Goal: Task Accomplishment & Management: Complete application form

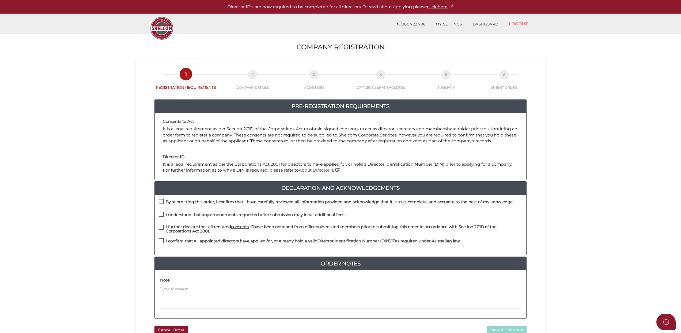
click at [161, 200] on label "By submitting this order, I confirm that I have carefully reviewed all informat…" at bounding box center [336, 202] width 355 height 7
checkbox input "true"
click at [162, 213] on label "I understand that any amendments requested after submission may incur additiona…" at bounding box center [252, 215] width 186 height 7
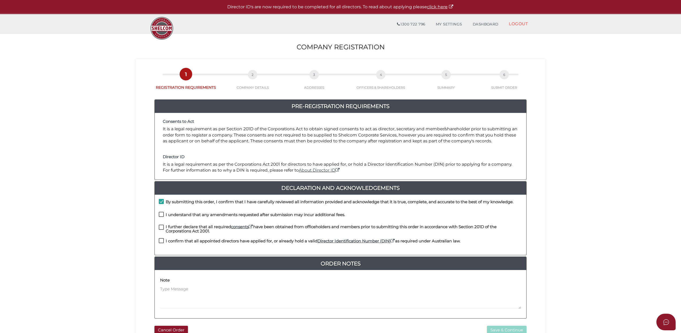
checkbox input "true"
click at [162, 227] on label "I further declare that all required consents have been obtained from officehold…" at bounding box center [341, 227] width 364 height 7
checkbox input "true"
click at [162, 239] on label "I confirm that all appointed directors have applied for, or already hold a vali…" at bounding box center [310, 242] width 302 height 7
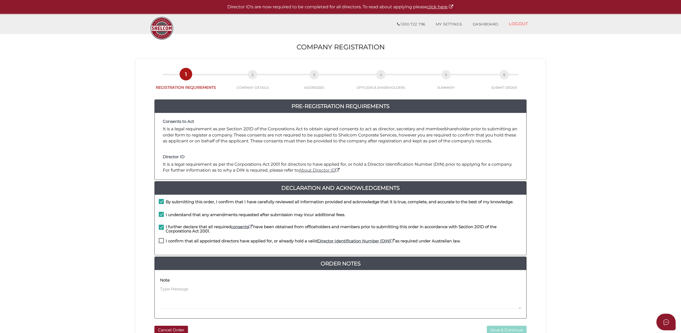
checkbox input "true"
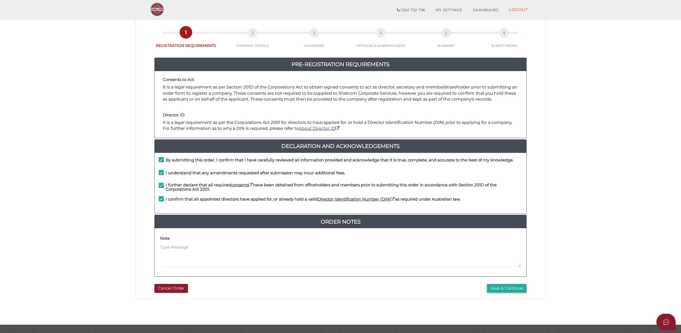
scroll to position [35, 0]
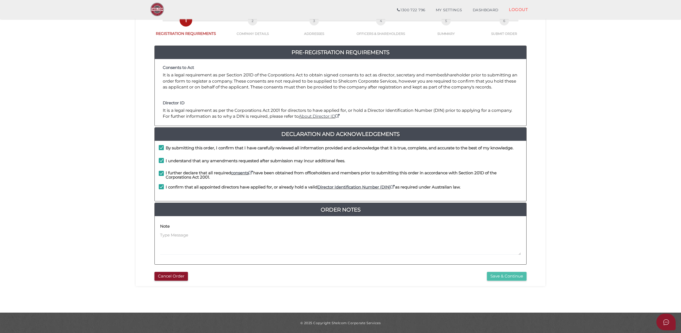
click at [499, 276] on button "Save & Continue" at bounding box center [507, 276] width 40 height 9
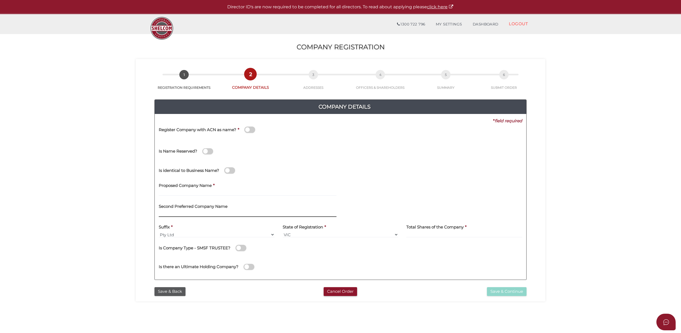
click at [169, 213] on input "text" at bounding box center [248, 214] width 178 height 6
paste input "Quantify Labs"
type input "Quantify Labs"
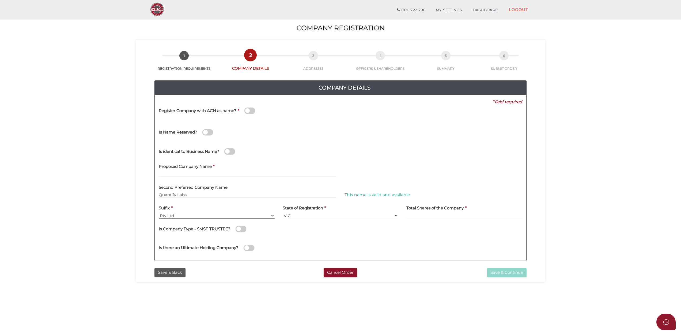
scroll to position [35, 0]
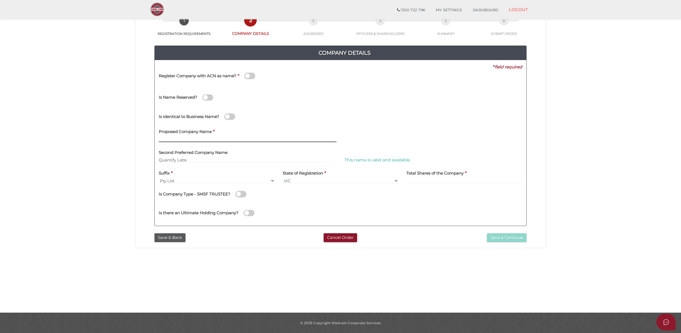
click at [168, 136] on input "text" at bounding box center [248, 139] width 178 height 6
paste input "Quantify Labs"
type input "Quantify Labs"
drag, startPoint x: 193, startPoint y: 160, endPoint x: 148, endPoint y: 159, distance: 45.0
click at [148, 159] on div "Company Details 0f6e52f5f2eca68b2693963826271084 5a9f2b8f15afd79d49af205dcefb42…" at bounding box center [341, 133] width 402 height 194
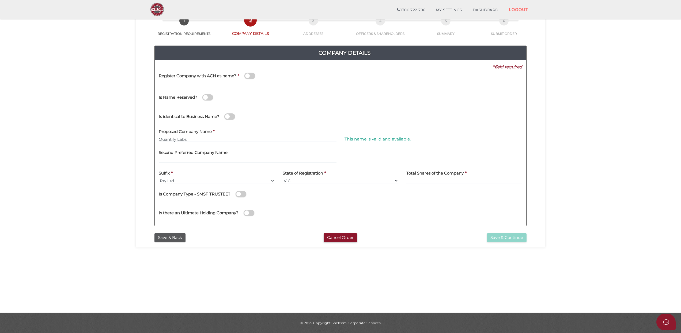
click at [237, 134] on div "Proposed Company Name * Quantify Labs" at bounding box center [248, 133] width 178 height 17
click at [421, 182] on input at bounding box center [464, 181] width 116 height 6
type input "10000"
click at [180, 157] on label "Second Preferred Company Name" at bounding box center [193, 151] width 69 height 11
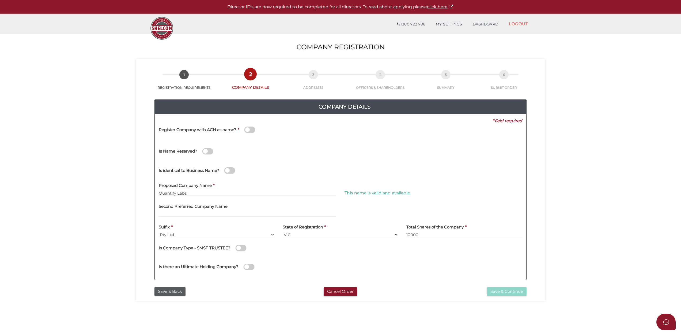
click at [247, 129] on span at bounding box center [249, 129] width 11 height 6
click at [0, 0] on input "checkbox" at bounding box center [0, 0] width 0 height 0
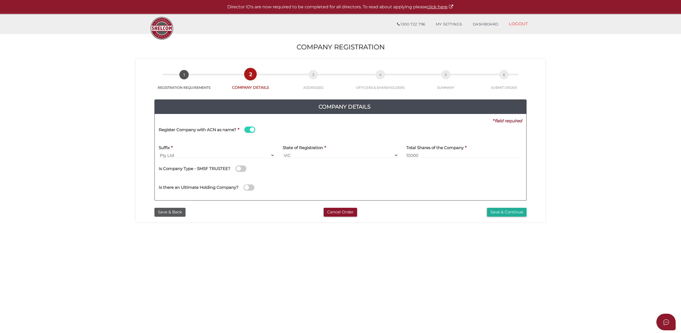
click at [249, 129] on span at bounding box center [249, 129] width 11 height 6
click at [0, 0] on input "checkbox" at bounding box center [0, 0] width 0 height 0
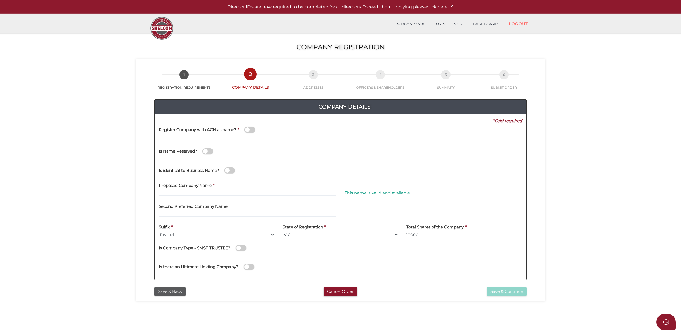
click at [172, 189] on label "Proposed Company Name" at bounding box center [185, 184] width 53 height 11
click at [171, 191] on input "text" at bounding box center [248, 193] width 178 height 6
click at [172, 213] on input "text" at bounding box center [248, 214] width 178 height 6
click at [174, 192] on input "text" at bounding box center [248, 193] width 178 height 6
paste input "Quantify Labs"
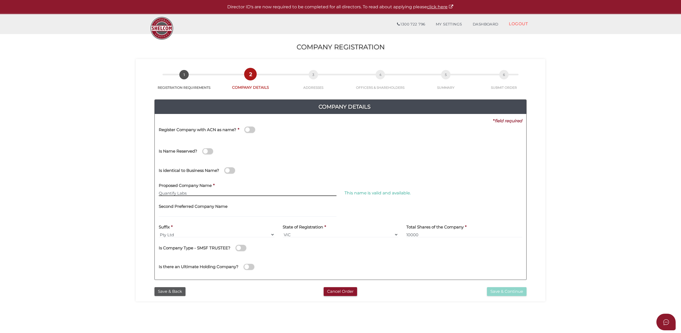
type input "Quantify Labs"
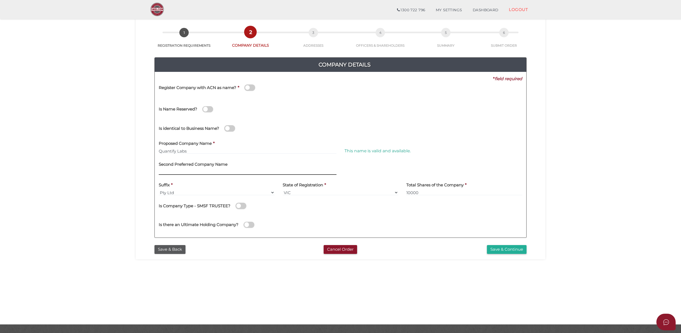
scroll to position [35, 0]
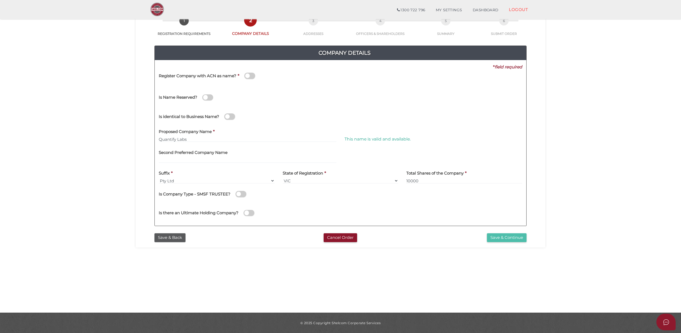
click at [504, 236] on button "Save & Continue" at bounding box center [507, 237] width 40 height 9
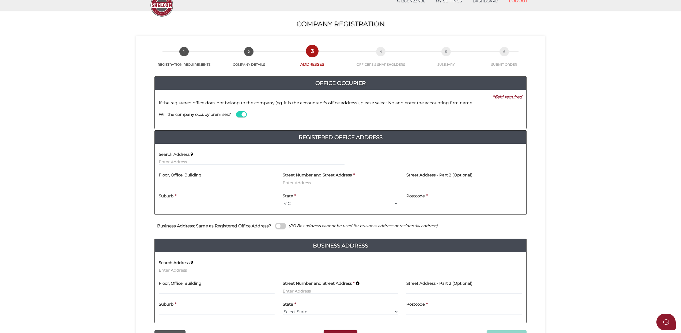
scroll to position [36, 0]
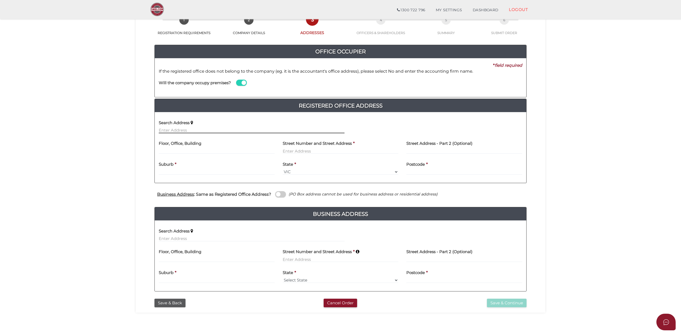
click at [165, 130] on input "text" at bounding box center [252, 130] width 186 height 6
paste input "Unit 1/681 Inkerman Road, Caulfield North, VIC 3161"
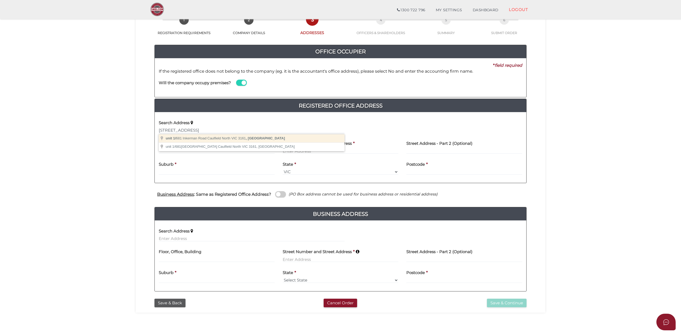
type input "unit 1/681 Inkerman Road, Caulfield North VIC 3161, Australia"
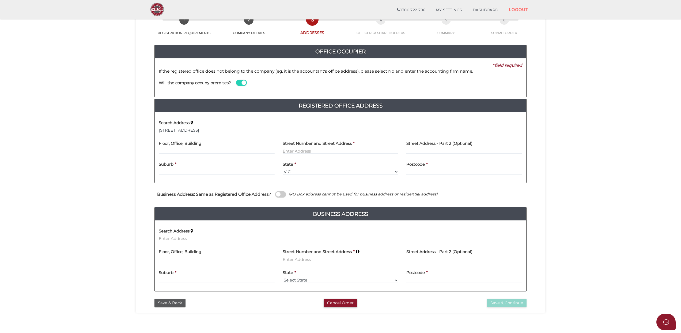
type input "unit 1"
type input "681 Inkerman Road"
type input "Caulfield North"
select select "VIC"
type input "3161"
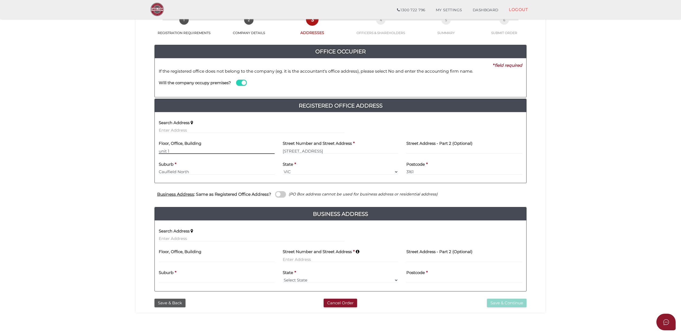
click at [160, 150] on input "unit 1" at bounding box center [217, 151] width 116 height 6
type input "Unit 1"
click at [278, 194] on span at bounding box center [280, 194] width 11 height 6
click at [0, 0] on input "checkbox" at bounding box center [0, 0] width 0 height 0
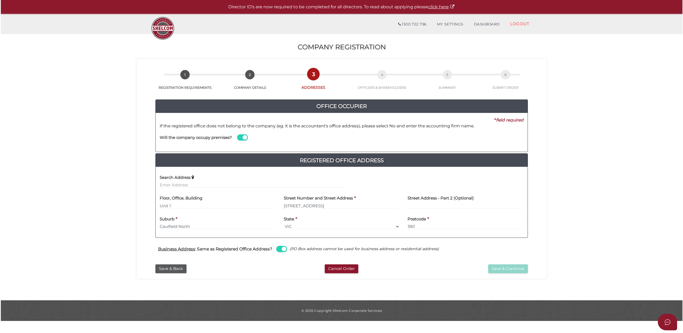
scroll to position [0, 0]
click at [508, 269] on button "Save & Continue" at bounding box center [508, 268] width 40 height 9
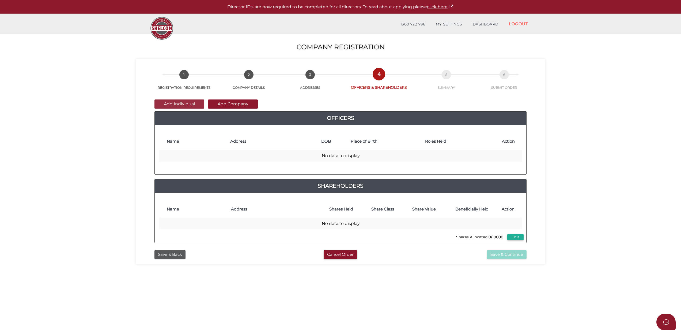
click at [170, 101] on button "Add Individual" at bounding box center [180, 103] width 50 height 9
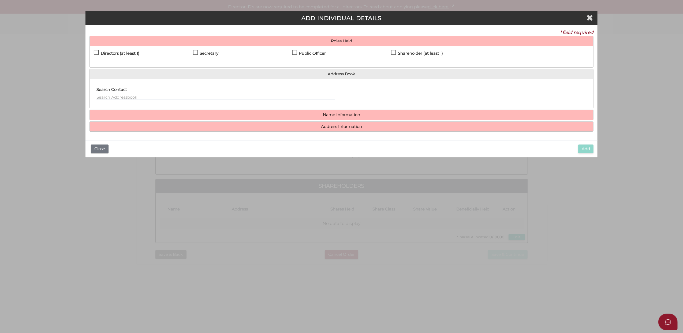
click at [96, 52] on label "Directors (at least 1)" at bounding box center [117, 54] width 46 height 7
checkbox input "true"
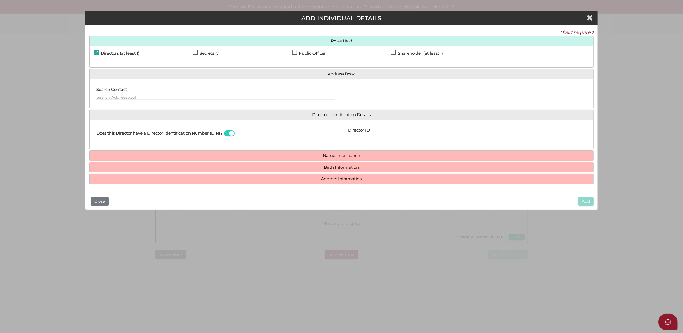
click at [195, 51] on label "Secretary" at bounding box center [206, 54] width 26 height 7
checkbox input "true"
click at [294, 51] on label "Public Officer" at bounding box center [309, 54] width 34 height 7
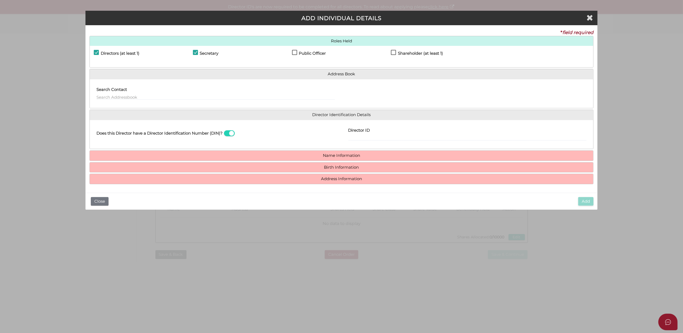
checkbox input "true"
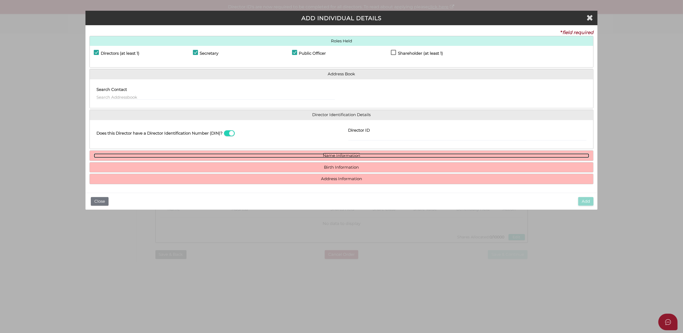
click at [334, 155] on link "Name Information" at bounding box center [341, 155] width 495 height 5
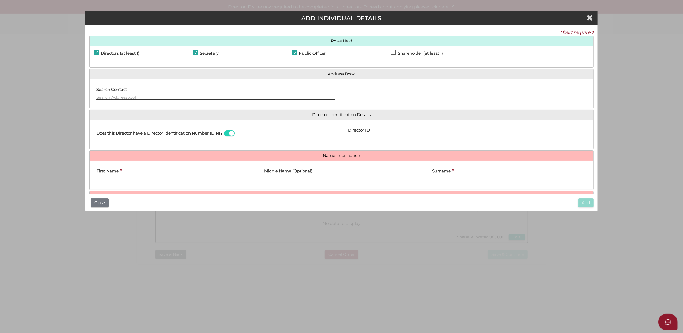
click at [106, 97] on input "text" at bounding box center [215, 97] width 238 height 6
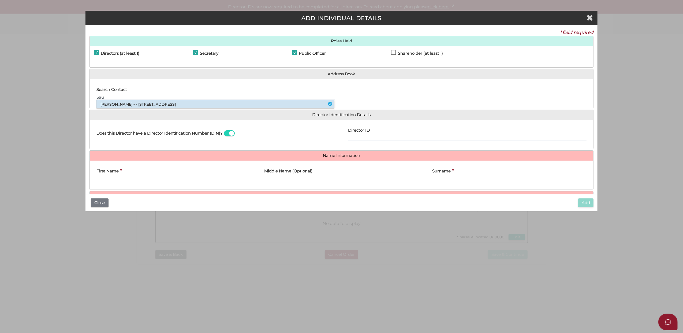
click at [114, 103] on li "Saul Goldman - - 543 Inkerman Road, Caulfield North, VIC, 3161" at bounding box center [215, 104] width 238 height 8
type input "Saul"
type input "Goldman"
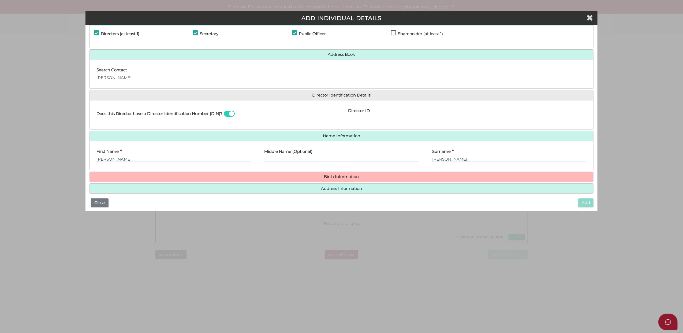
scroll to position [28, 0]
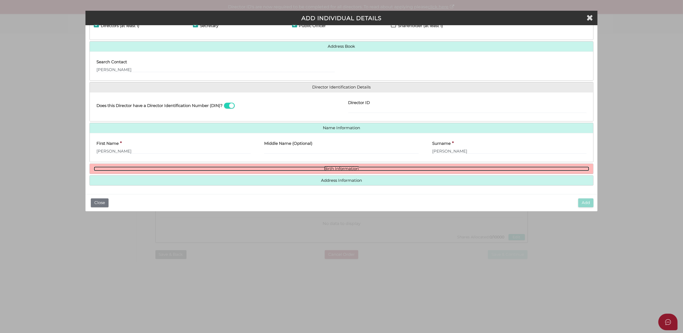
click at [334, 167] on link "Birth Information" at bounding box center [341, 168] width 495 height 5
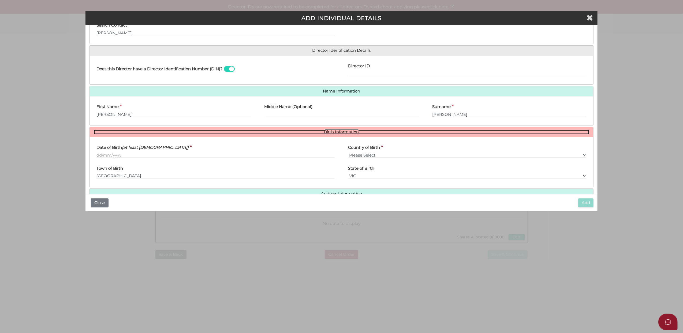
scroll to position [78, 0]
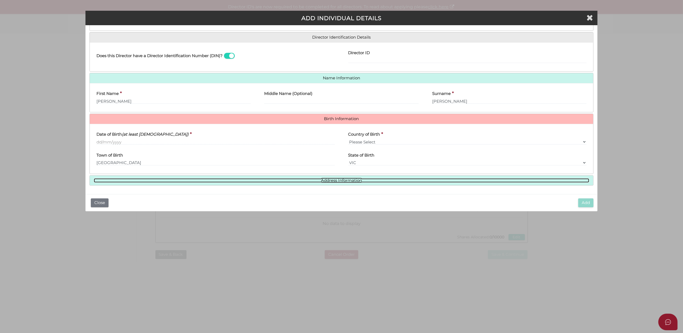
click at [333, 179] on link "Address Information" at bounding box center [341, 180] width 495 height 5
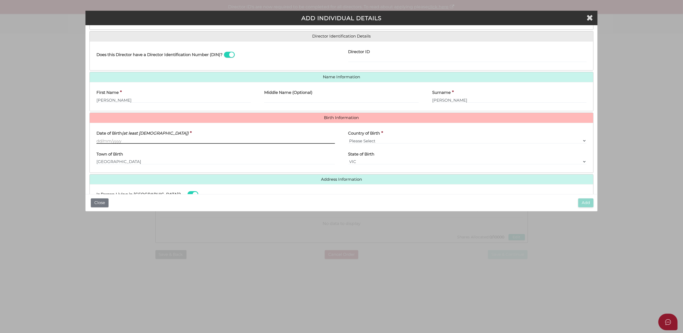
click at [105, 141] on input "Date of Birth (at least 18 years old)" at bounding box center [215, 141] width 238 height 6
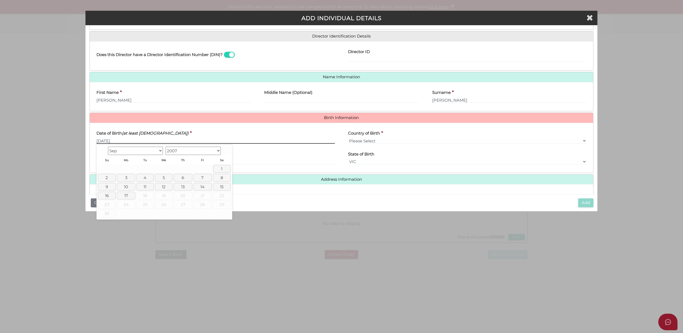
type input "30/11/99"
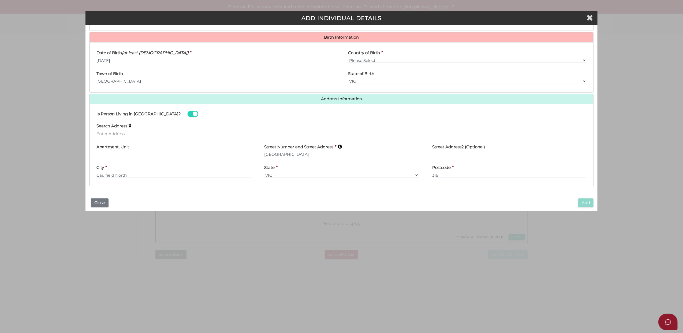
scroll to position [161, 0]
click at [105, 151] on input "text" at bounding box center [173, 153] width 155 height 6
type input "U"
click at [106, 132] on input "text" at bounding box center [222, 133] width 252 height 6
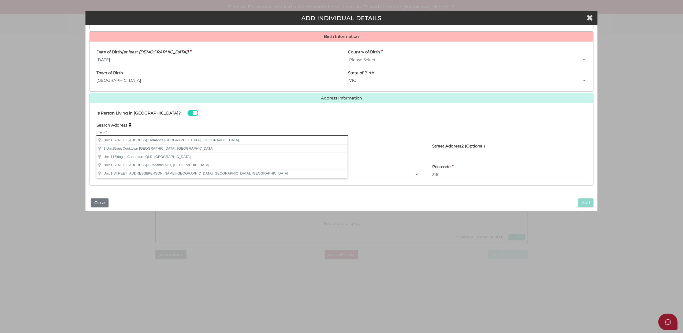
click at [118, 133] on input "Unit 1" at bounding box center [222, 133] width 252 height 6
drag, startPoint x: 130, startPoint y: 133, endPoint x: 90, endPoint y: 131, distance: 40.0
click at [90, 131] on div "Search Address Unit 1" at bounding box center [222, 129] width 265 height 21
paste input "/681 Inkerman Road, Caulfield North, VIC 3161"
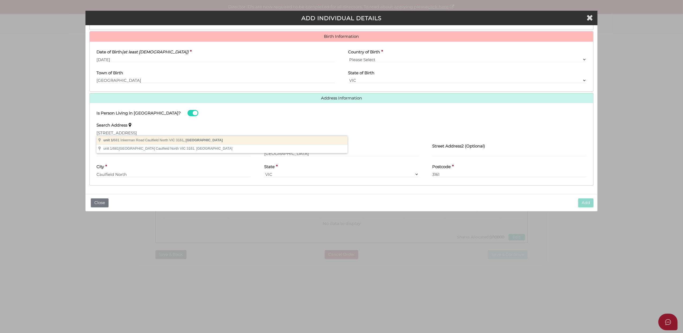
type input "unit 1/681 Inkerman Road, Caulfield North VIC 3161, Australia"
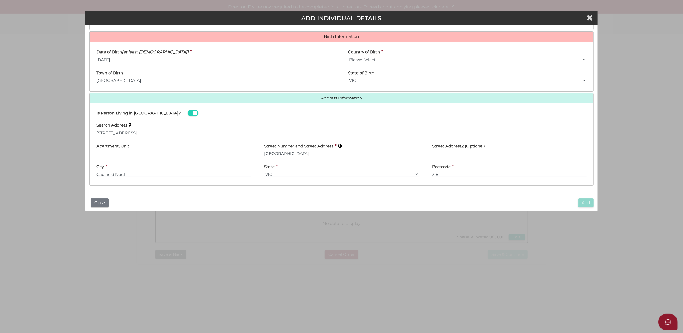
type input "unit 1"
type input "681 Inkerman Road"
type input "Caulfield North"
select select "VIC"
type input "3161"
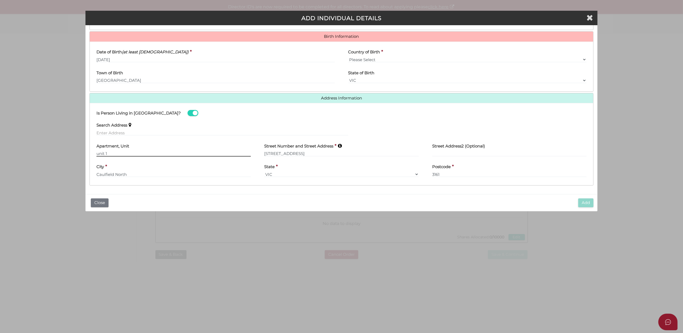
click at [99, 154] on input "unit 1" at bounding box center [173, 153] width 155 height 6
click at [142, 151] on input "Unit 1" at bounding box center [173, 153] width 155 height 6
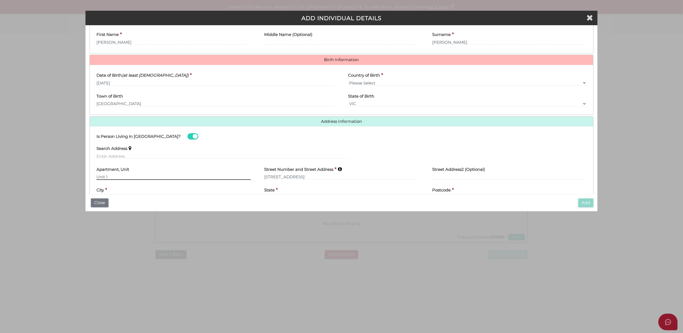
scroll to position [125, 0]
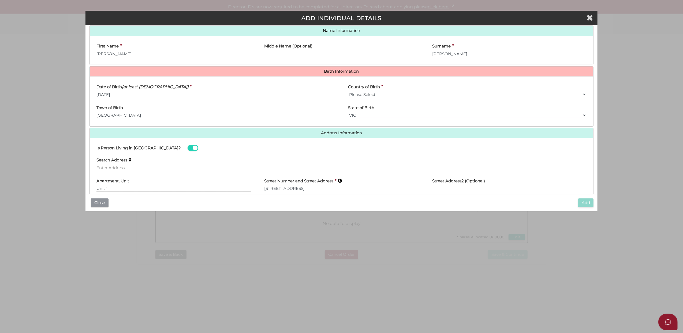
type input "Unit 1"
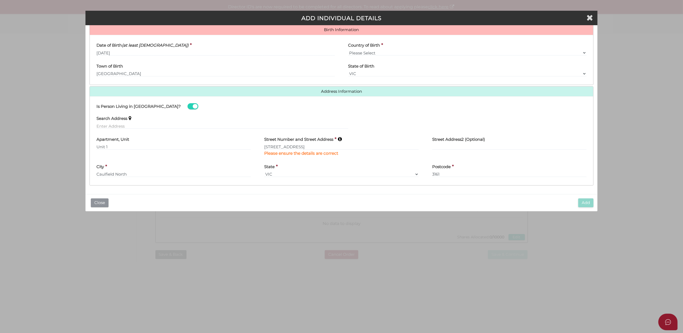
click at [100, 201] on button "Close" at bounding box center [100, 202] width 18 height 9
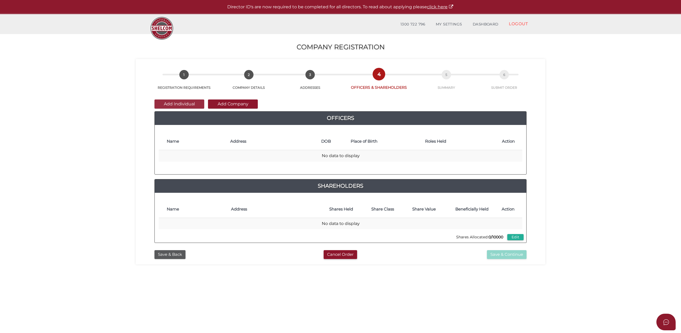
click at [167, 102] on button "Add Individual" at bounding box center [180, 103] width 50 height 9
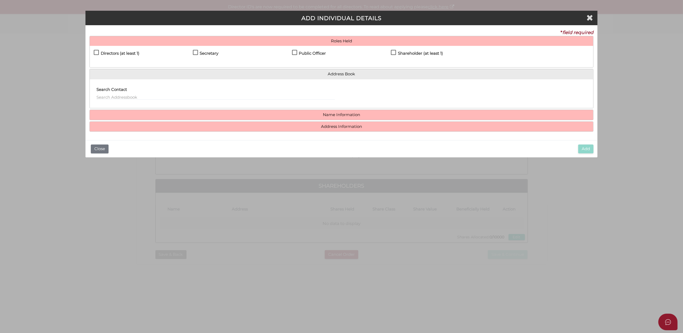
click at [97, 51] on label "Directors (at least 1)" at bounding box center [117, 54] width 46 height 7
checkbox input "true"
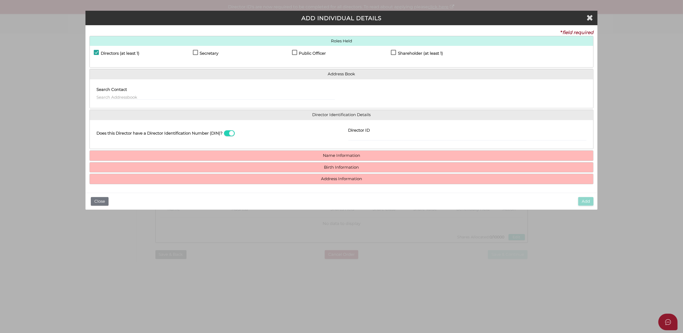
click at [194, 52] on label "Secretary" at bounding box center [206, 54] width 26 height 7
checkbox input "true"
click at [292, 51] on label "Public Officer" at bounding box center [309, 54] width 34 height 7
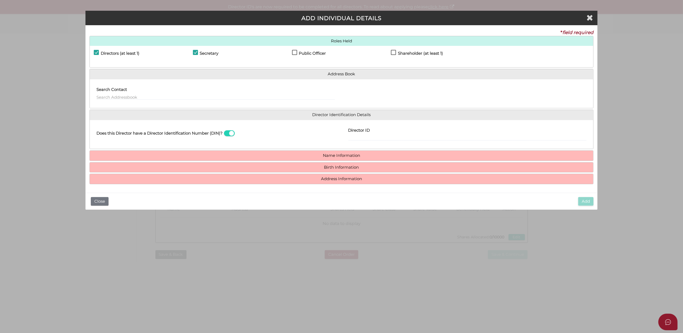
checkbox input "true"
click at [110, 95] on input "text" at bounding box center [215, 97] width 238 height 6
click at [119, 104] on li "Saul Goldman - - 543 Inkerman Road, Caulfield North, VIC, 3161" at bounding box center [215, 104] width 238 height 8
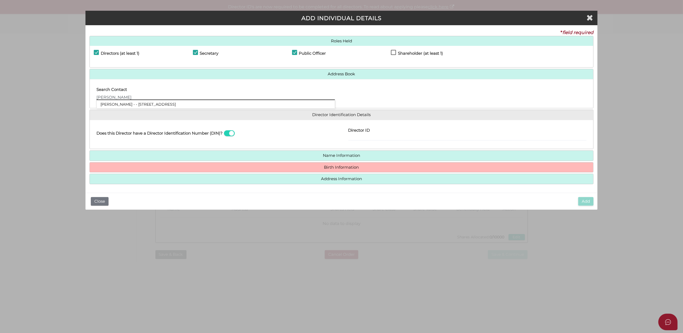
click at [112, 97] on input "Saul" at bounding box center [215, 97] width 238 height 6
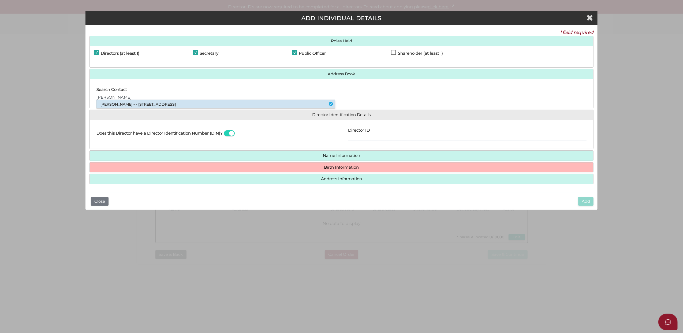
click at [116, 103] on li "Saul Goldman - - 543 Inkerman Road, Caulfield North, VIC, 3161" at bounding box center [215, 104] width 238 height 8
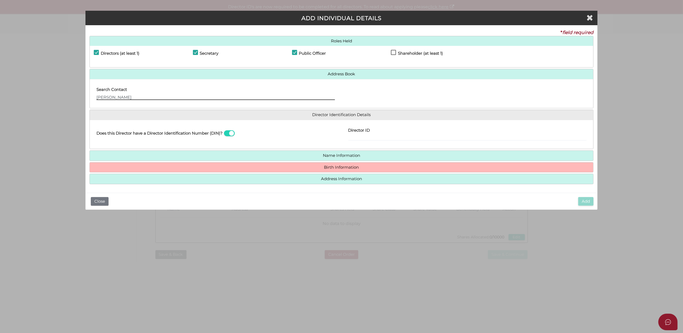
click at [118, 97] on input "Saul" at bounding box center [215, 97] width 238 height 6
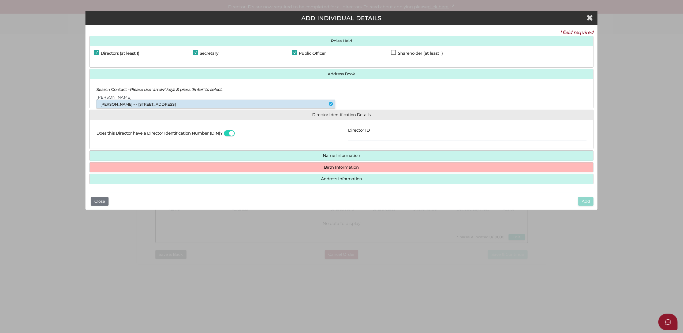
click at [113, 103] on li "Saul Goldman - - 543 Inkerman Road, Caulfield North, VIC, 3161" at bounding box center [215, 104] width 238 height 8
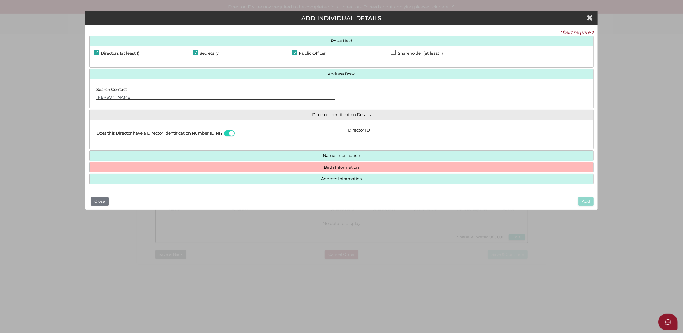
click at [117, 97] on input "Saul" at bounding box center [215, 97] width 238 height 6
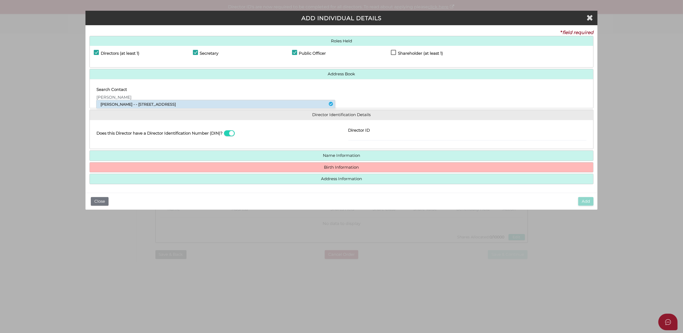
click at [115, 104] on li "Saul Goldman - - 543 Inkerman Road, Caulfield North, VIC, 3161" at bounding box center [215, 104] width 238 height 8
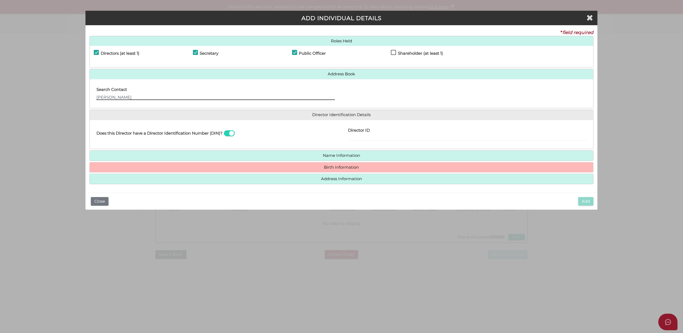
click at [112, 97] on input "Saul" at bounding box center [215, 97] width 238 height 6
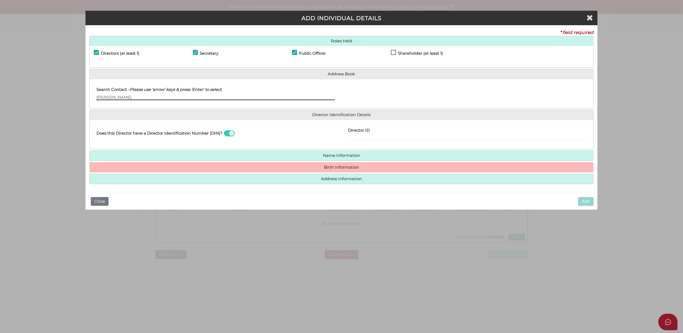
type input "Saul Goldman"
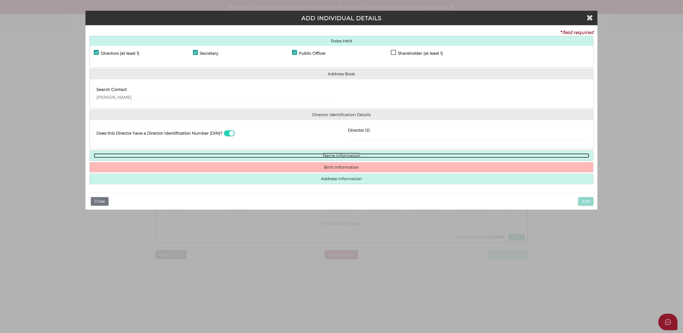
click at [336, 155] on link "Name Information" at bounding box center [341, 155] width 495 height 5
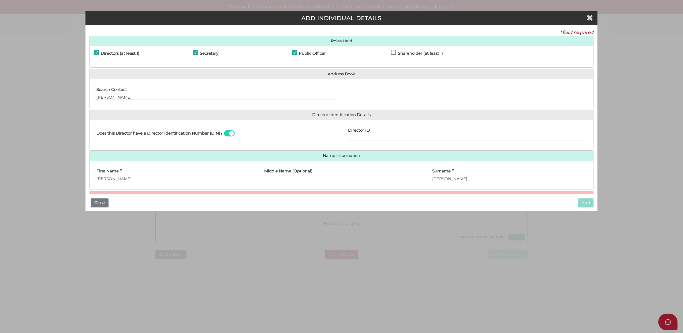
click at [231, 133] on span at bounding box center [229, 133] width 11 height 6
click at [0, 0] on input "checkbox" at bounding box center [0, 0] width 0 height 0
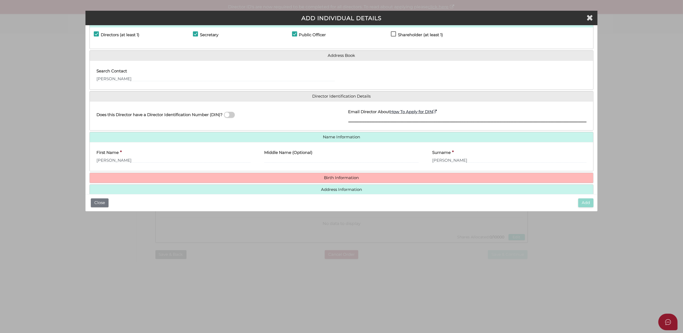
scroll to position [28, 0]
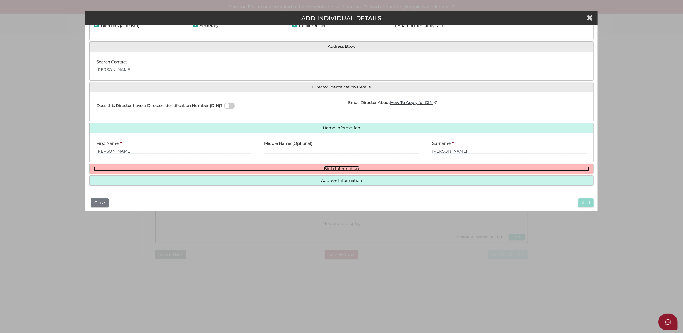
click at [339, 167] on link "Birth Information" at bounding box center [341, 168] width 495 height 5
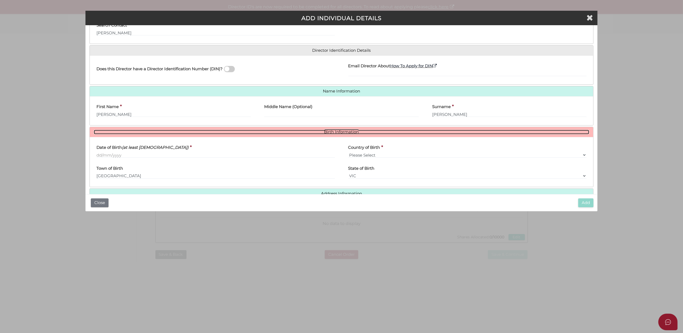
scroll to position [78, 0]
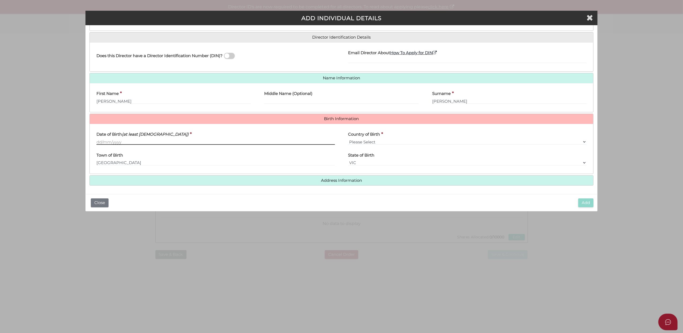
click at [98, 141] on input "Date of Birth (at least [DEMOGRAPHIC_DATA])" at bounding box center [215, 142] width 238 height 6
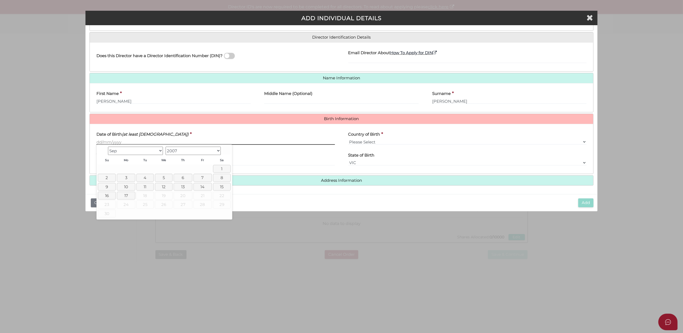
click at [98, 141] on input "Date of Birth (at least [DEMOGRAPHIC_DATA])" at bounding box center [215, 142] width 238 height 6
click at [98, 142] on input "Date of Birth (at least [DEMOGRAPHIC_DATA])" at bounding box center [215, 142] width 238 height 6
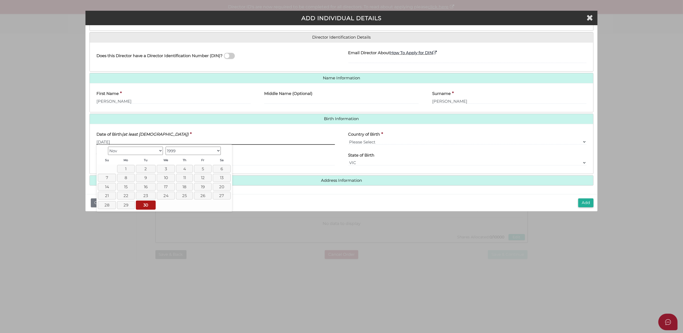
type input "[DATE]"
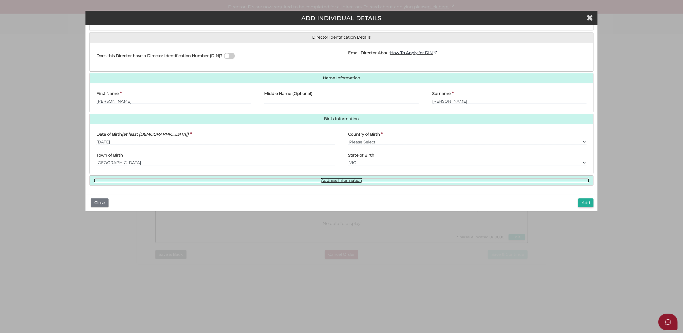
click at [336, 179] on link "Address Information" at bounding box center [341, 180] width 495 height 5
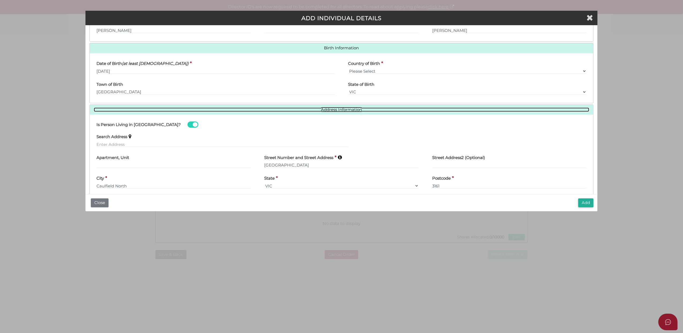
scroll to position [150, 0]
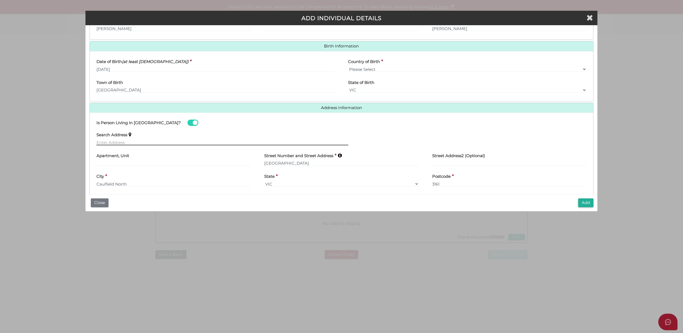
click at [104, 142] on input "text" at bounding box center [222, 142] width 252 height 6
paste input "Unit 1/681 Inkerman Road, Caulfield North, VIC 3161"
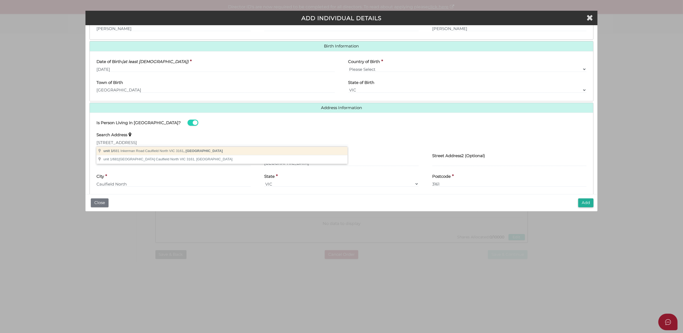
type input "unit 1/681 Inkerman Road, Caulfield North VIC 3161, Australia"
type input "unit 1"
type input "681 Inkerman Road"
type input "Caulfield North"
select select "VIC"
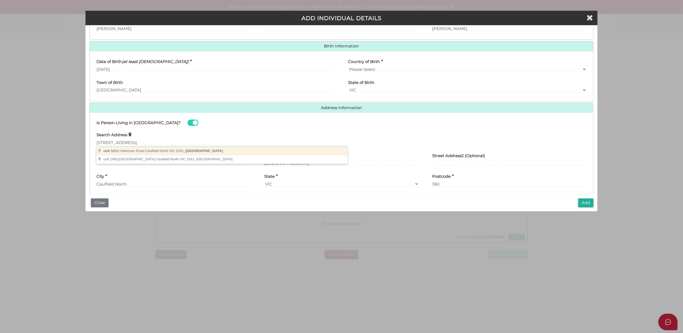
type input "3161"
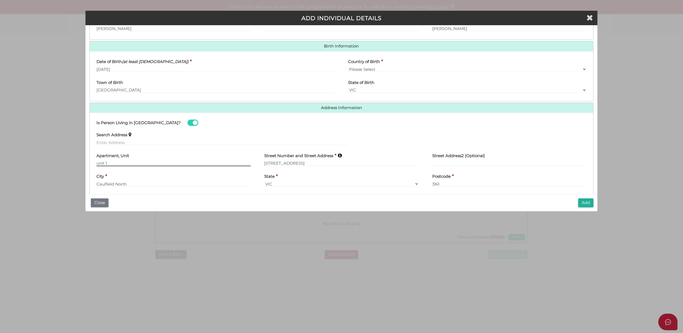
click at [98, 164] on input "unit 1" at bounding box center [173, 163] width 155 height 6
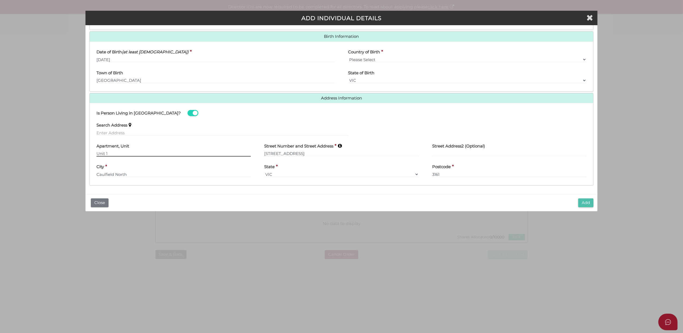
type input "Unit 1"
click at [584, 202] on button "Add" at bounding box center [585, 202] width 15 height 9
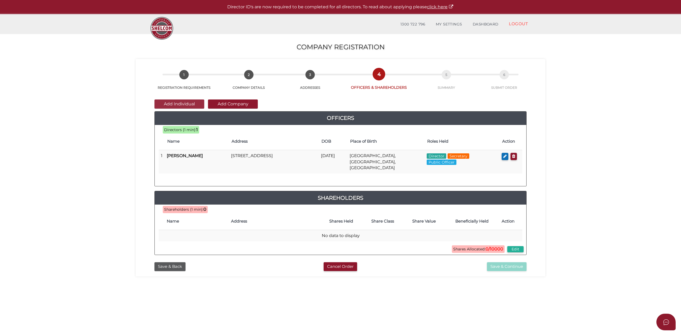
click at [182, 102] on button "Add Individual" at bounding box center [180, 103] width 50 height 9
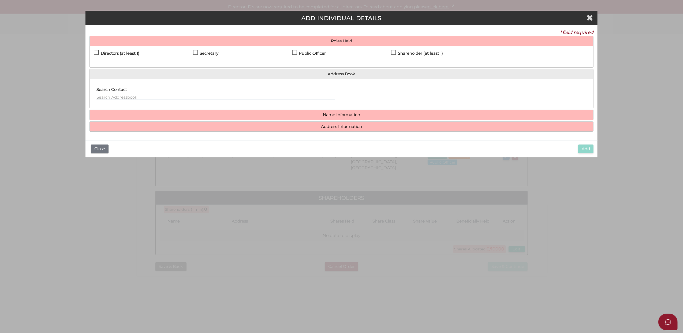
click at [96, 51] on label "Directors (at least 1)" at bounding box center [117, 54] width 46 height 7
checkbox input "true"
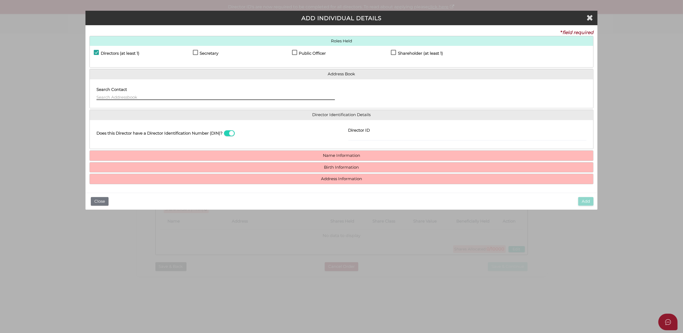
click at [110, 95] on input "text" at bounding box center [215, 97] width 238 height 6
paste input "[PERSON_NAME]"
type input "[PERSON_NAME]"
click at [403, 137] on input "Director ID" at bounding box center [467, 138] width 238 height 6
click at [365, 134] on label "Director ID" at bounding box center [359, 129] width 22 height 11
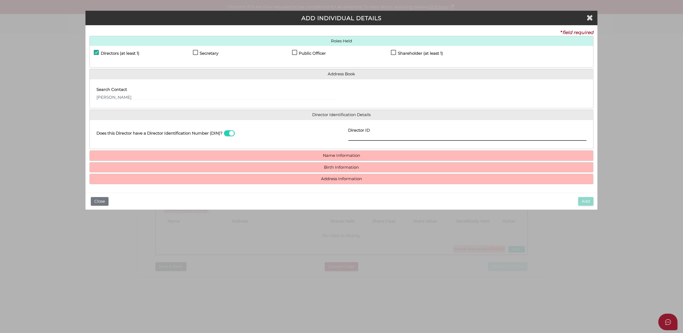
click at [365, 135] on input "Director ID" at bounding box center [467, 138] width 238 height 6
paste input "036937711090274"
type input "036937711090274"
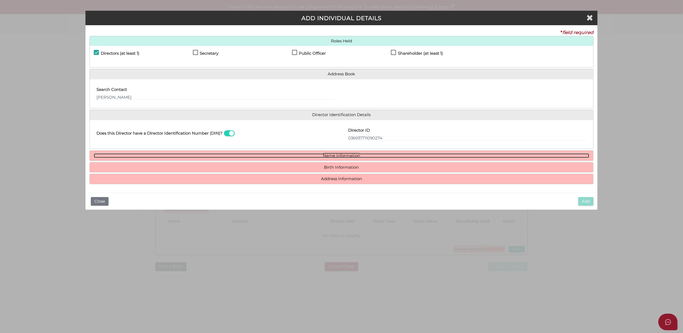
click at [338, 156] on link "Name Information" at bounding box center [341, 155] width 495 height 5
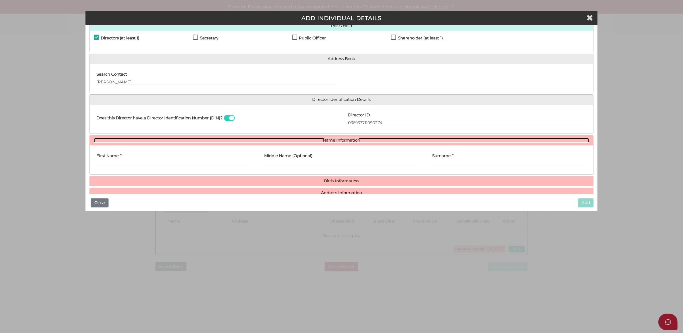
scroll to position [28, 0]
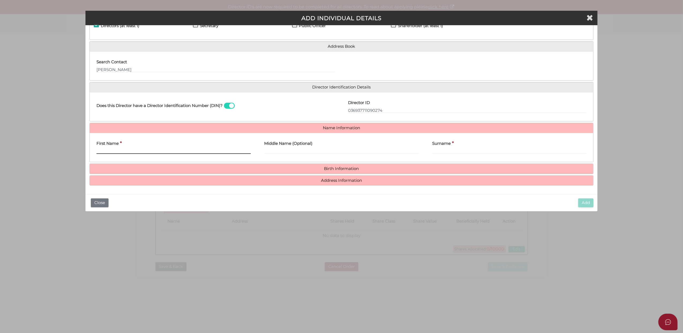
click at [119, 149] on input "First Name" at bounding box center [173, 151] width 155 height 6
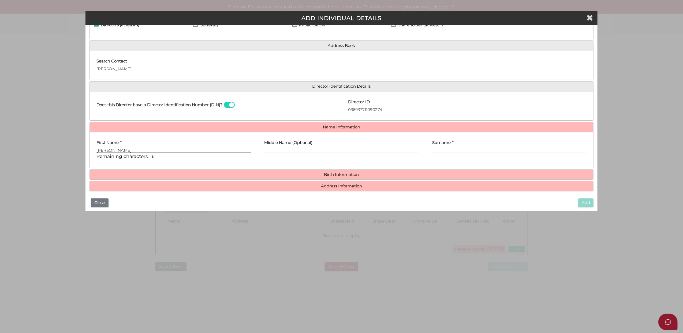
type input "[PERSON_NAME]"
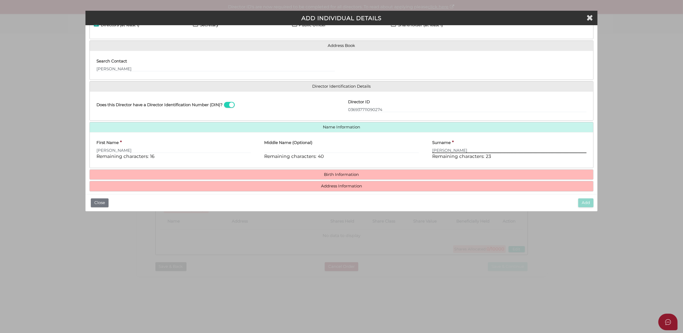
type input "[PERSON_NAME]"
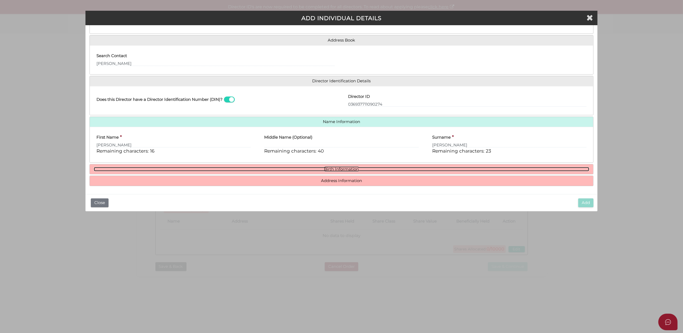
scroll to position [35, 0]
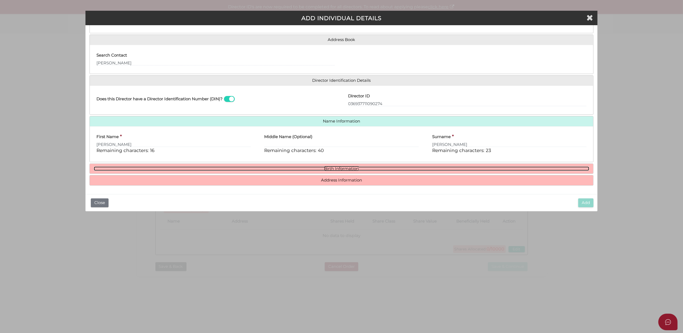
click at [334, 167] on link "Birth Information" at bounding box center [341, 168] width 495 height 5
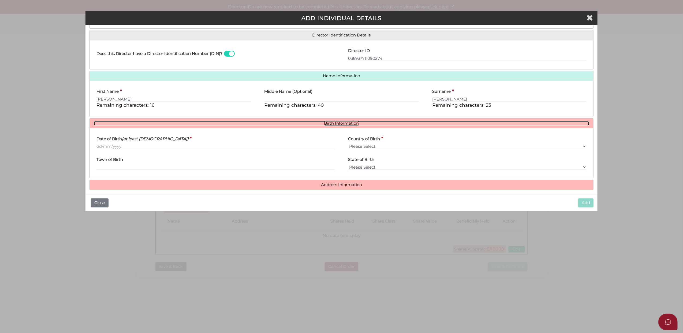
scroll to position [85, 0]
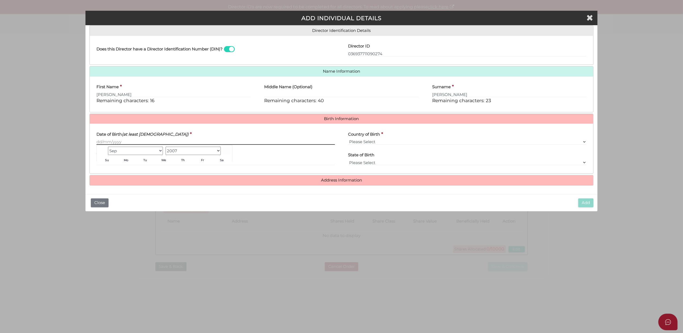
click at [101, 140] on input "Date of Birth (at least [DEMOGRAPHIC_DATA])" at bounding box center [215, 142] width 238 height 6
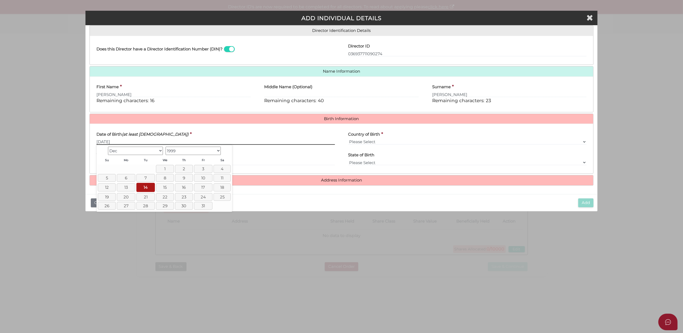
type input "[DATE]"
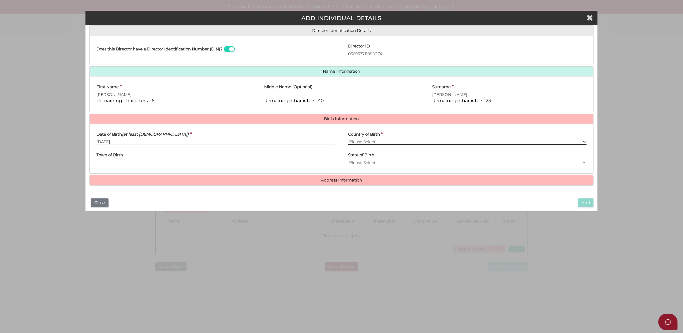
click at [351, 140] on select "Please Select v [GEOGRAPHIC_DATA] [GEOGRAPHIC_DATA] [GEOGRAPHIC_DATA] [GEOGRAPH…" at bounding box center [467, 142] width 238 height 6
select select "[GEOGRAPHIC_DATA]"
click at [348, 139] on select "Please Select v [GEOGRAPHIC_DATA] [GEOGRAPHIC_DATA] [GEOGRAPHIC_DATA] [GEOGRAPH…" at bounding box center [467, 142] width 238 height 6
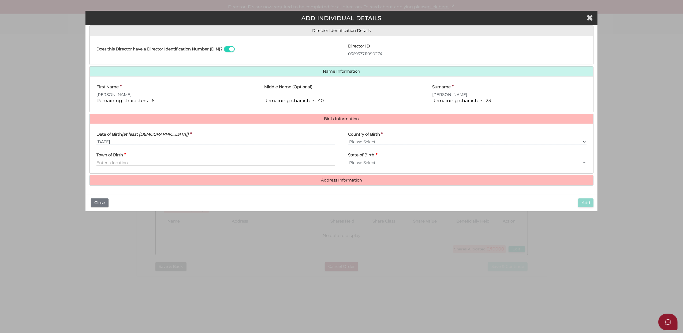
click at [106, 161] on input "Town of Birth" at bounding box center [215, 162] width 238 height 6
click at [122, 162] on input "melbour" at bounding box center [215, 162] width 238 height 6
type input "[GEOGRAPHIC_DATA]"
select select "VIC"
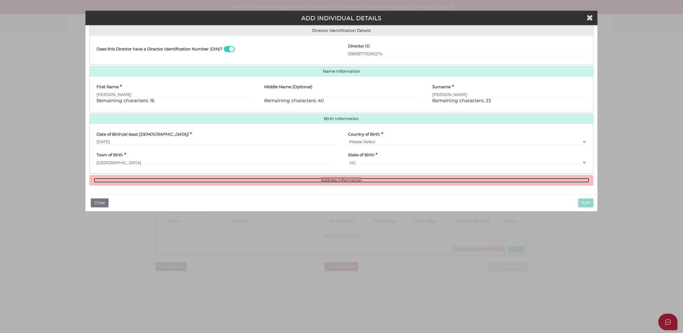
click at [346, 179] on link "Address Information" at bounding box center [341, 180] width 495 height 5
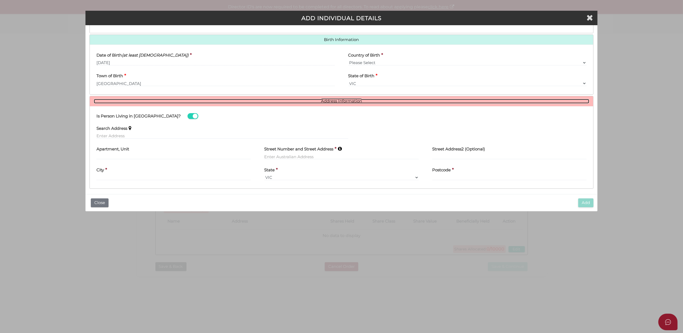
scroll to position [167, 0]
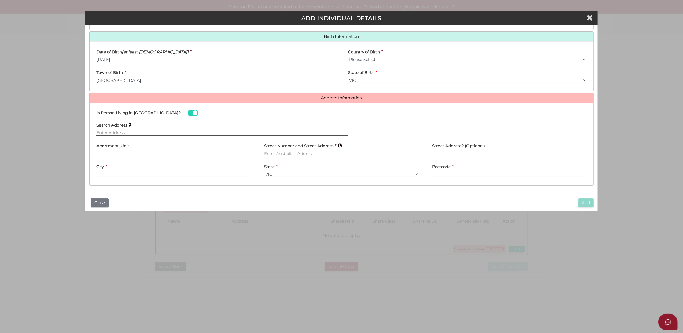
click at [115, 131] on input "text" at bounding box center [222, 133] width 252 height 6
paste input "[STREET_ADDRESS]"
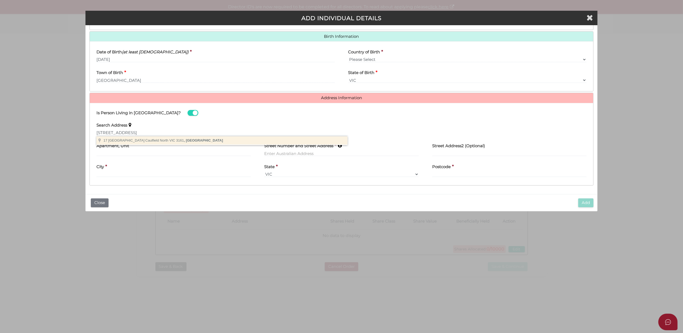
type input "[STREET_ADDRESS]"
type input "Caulfield North"
select select "VIC"
type input "3161"
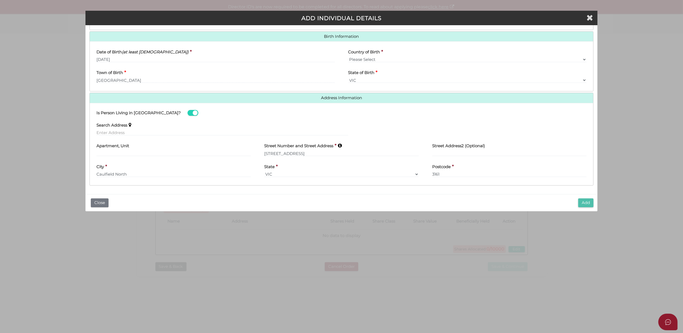
click at [579, 202] on button "Add" at bounding box center [585, 202] width 15 height 9
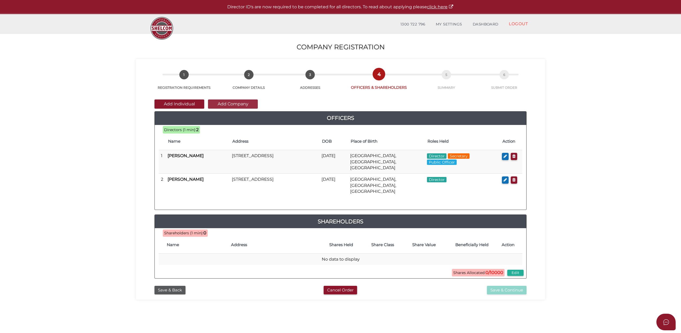
click at [223, 103] on button "Add Company" at bounding box center [233, 103] width 50 height 9
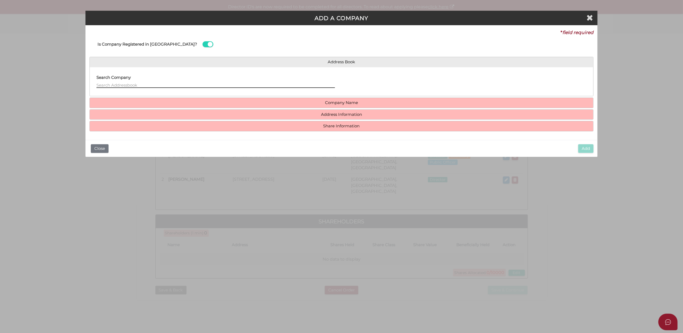
click at [109, 83] on input "text" at bounding box center [215, 85] width 238 height 6
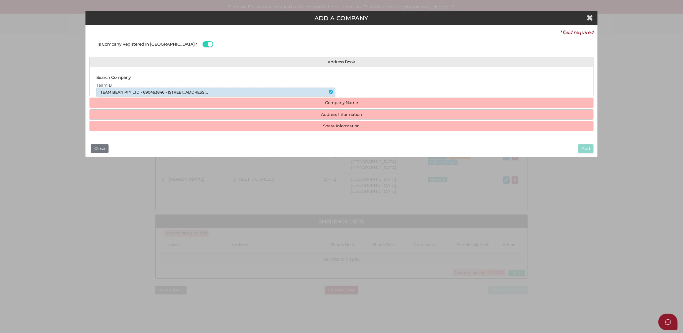
click at [126, 90] on li "TEAM BEAN PTY LTD - 690463846 - 581 Inkerman Road, Caulfield North, VIC, 316..." at bounding box center [215, 92] width 238 height 8
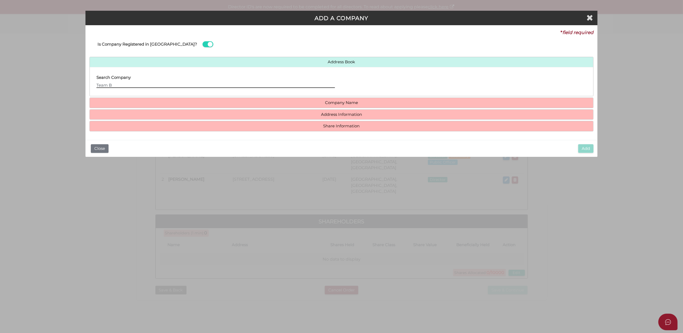
click at [116, 85] on input "Team B" at bounding box center [215, 85] width 238 height 6
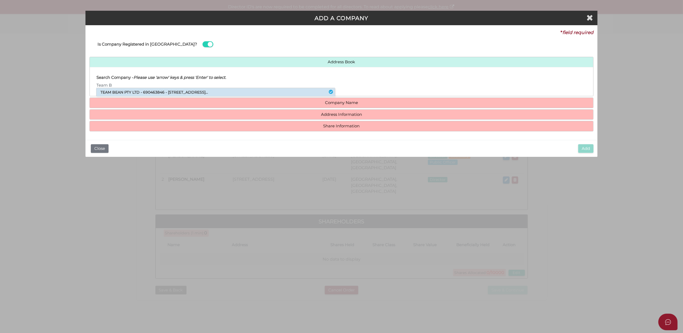
click at [106, 89] on li "TEAM BEAN PTY LTD - 690463846 - 581 Inkerman Road, Caulfield North, VIC, 316..." at bounding box center [215, 92] width 238 height 8
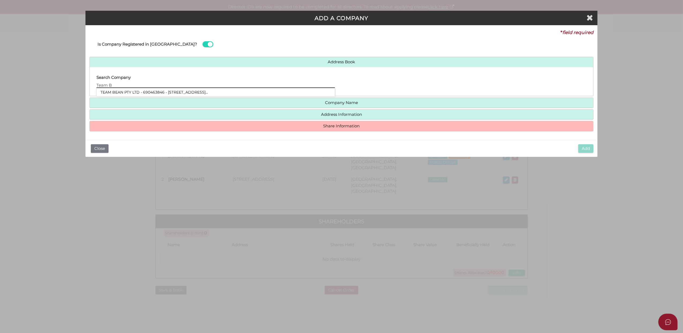
click at [116, 85] on input "Team B" at bounding box center [215, 85] width 238 height 6
type input "Team Bean Pty Ltd"
click at [147, 85] on input "Team Bean Pty Ltd" at bounding box center [215, 85] width 238 height 6
click at [148, 85] on input "Team Bean Pty Ltd" at bounding box center [215, 85] width 238 height 6
click at [152, 84] on input "Team Bean Pty Ltd" at bounding box center [215, 85] width 238 height 6
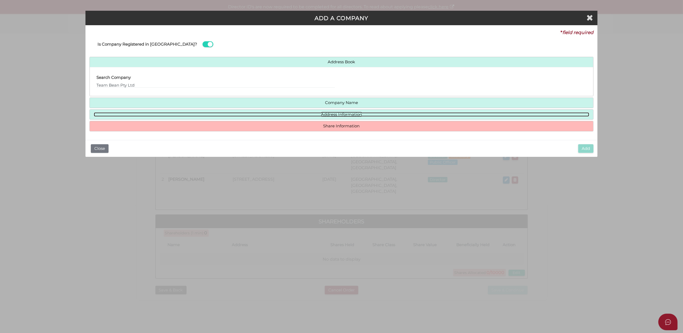
click at [347, 113] on link "Address Information" at bounding box center [341, 114] width 495 height 5
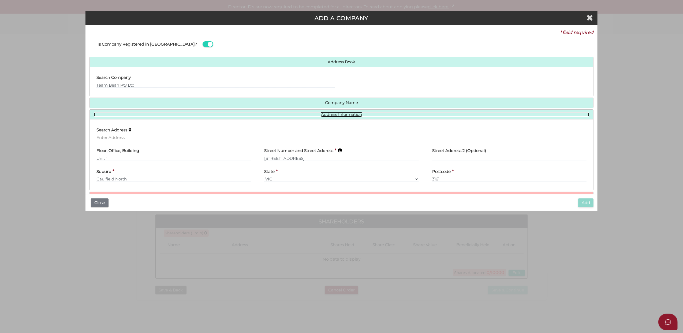
scroll to position [17, 0]
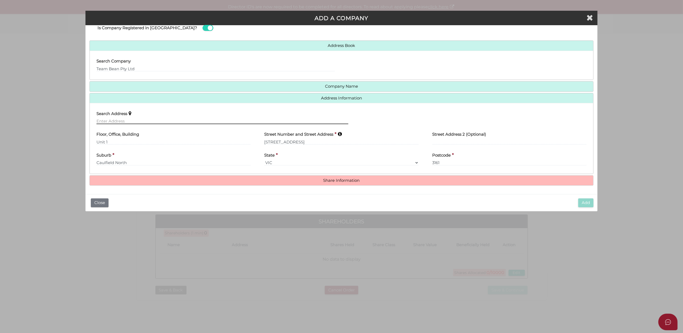
click at [99, 120] on input "text" at bounding box center [222, 121] width 252 height 6
paste input "Unit 1/681 Inkerman Road, Caulfield North, VIC 3161"
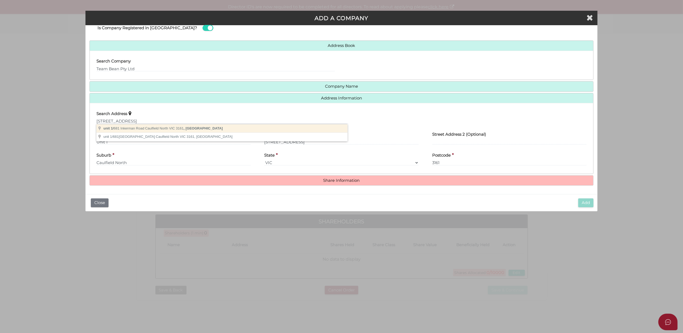
type input "unit 1/681 Inkerman Road, Caulfield North VIC 3161, Australia"
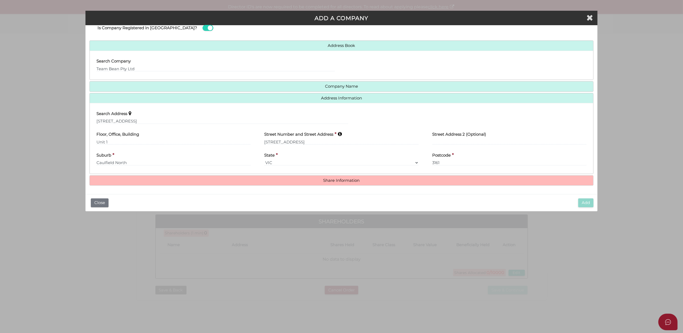
type input "unit 1"
type input "681 Inkerman Road"
type input "Caulfield North"
select select "VIC"
type input "3161"
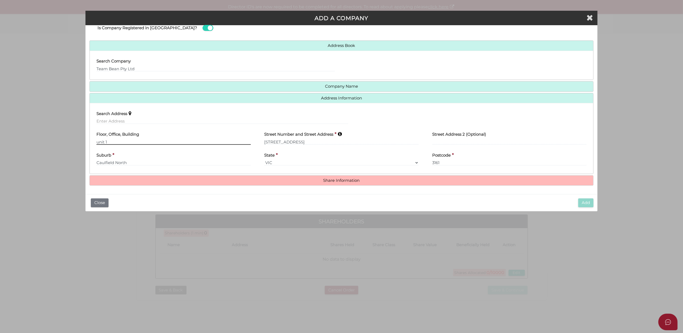
click at [97, 142] on input "unit 1" at bounding box center [173, 142] width 155 height 6
type input "Unit 1"
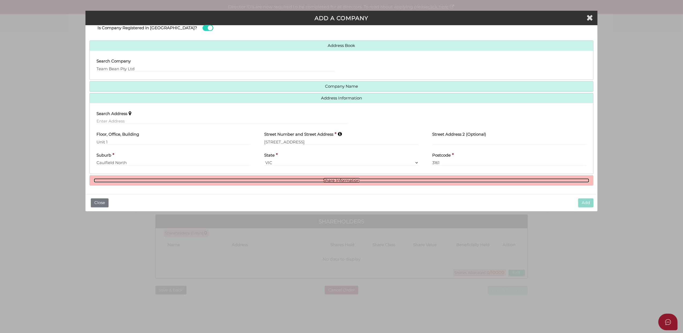
click at [331, 179] on link "Share Information" at bounding box center [341, 180] width 495 height 5
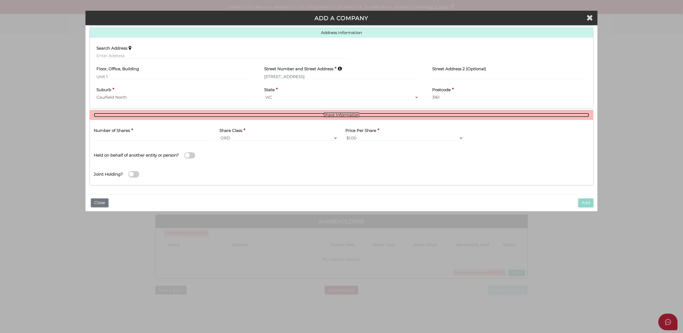
scroll to position [82, 0]
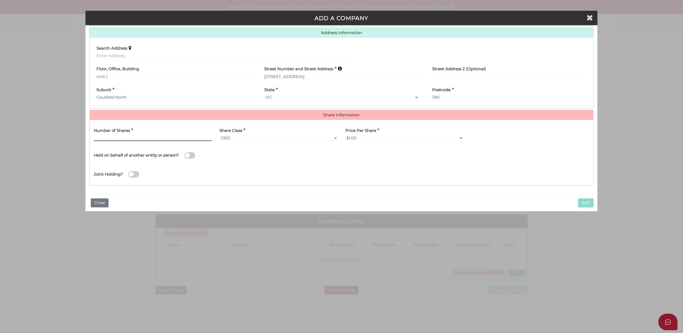
click at [101, 135] on input "text" at bounding box center [153, 138] width 118 height 6
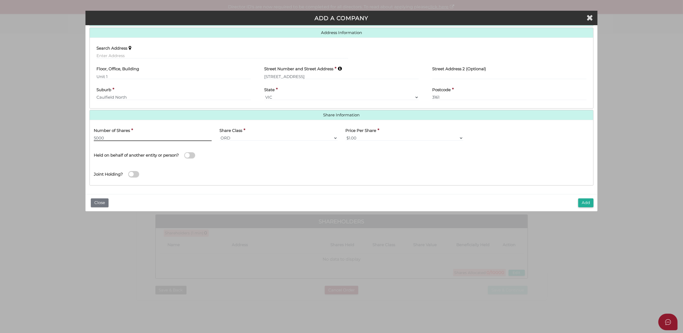
type input "5000"
click at [350, 135] on select "$1.00 $0.01 $0.001 $0.0001 $0.10 $0.50 $2.00 $5.00 $10.00 Other" at bounding box center [404, 138] width 118 height 6
select select "$0.01"
click at [345, 135] on select "$1.00 $0.01 $0.001 $0.0001 $0.10 $0.50 $2.00 $5.00 $10.00 Other" at bounding box center [404, 138] width 118 height 6
click at [187, 155] on span at bounding box center [189, 155] width 11 height 6
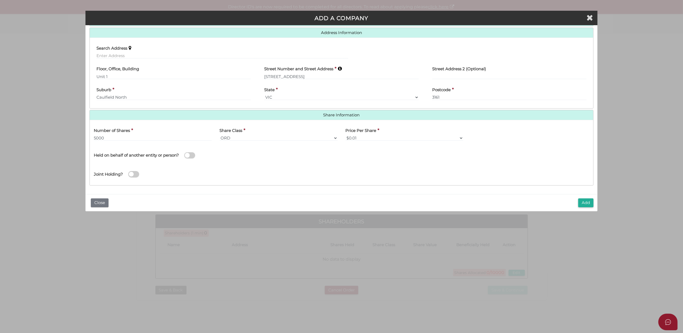
click at [0, 0] on input "checkbox" at bounding box center [0, 0] width 0 height 0
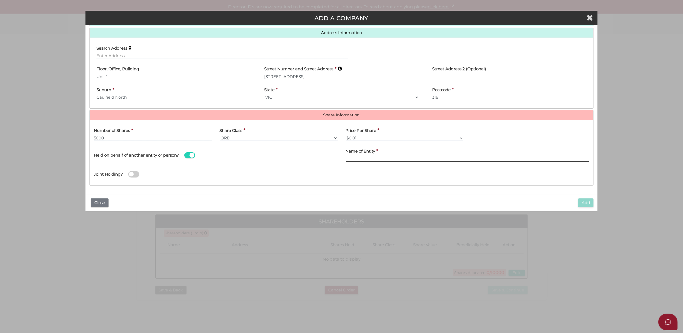
click at [379, 156] on input "text" at bounding box center [467, 159] width 244 height 6
click at [373, 157] on input "text" at bounding box center [467, 159] width 244 height 6
paste input "TEAM BEAN DISCRETIONARY TRUST"
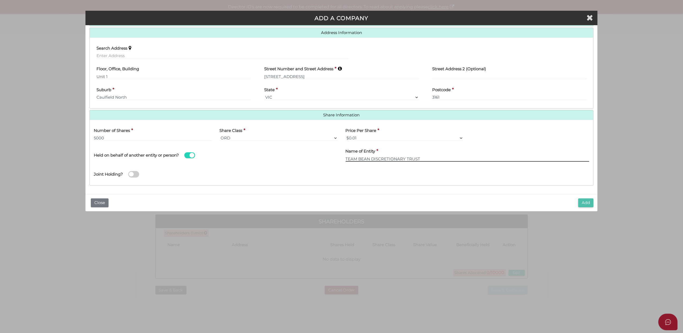
type input "TEAM BEAN DISCRETIONARY TRUST"
click at [583, 202] on button "Add" at bounding box center [585, 202] width 15 height 9
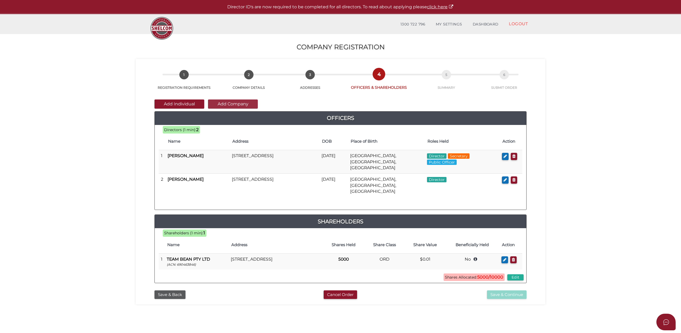
click at [226, 103] on button "Add Company" at bounding box center [233, 103] width 50 height 9
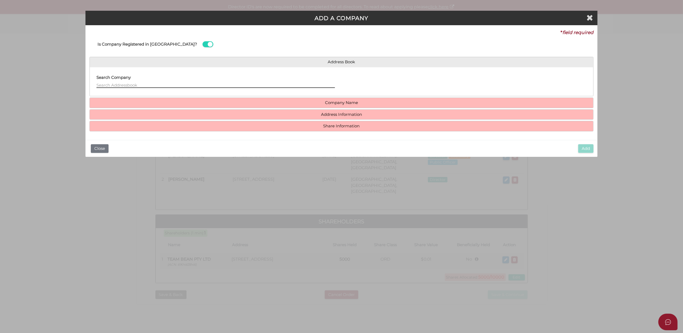
click at [101, 83] on input "text" at bounding box center [215, 85] width 238 height 6
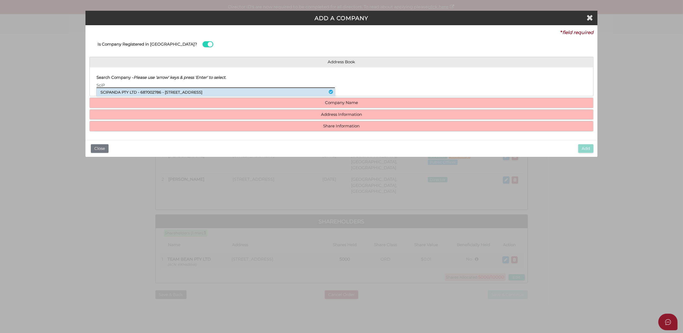
type input "SciP"
click at [106, 91] on li "SCIPANDA PTY LTD - 687002786 - [STREET_ADDRESS]" at bounding box center [215, 92] width 238 height 8
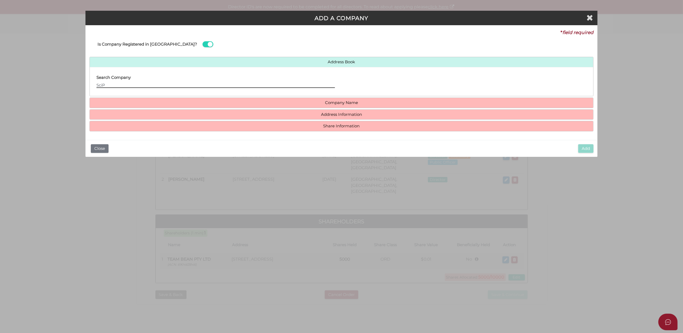
click at [110, 85] on input "SciP" at bounding box center [215, 85] width 238 height 6
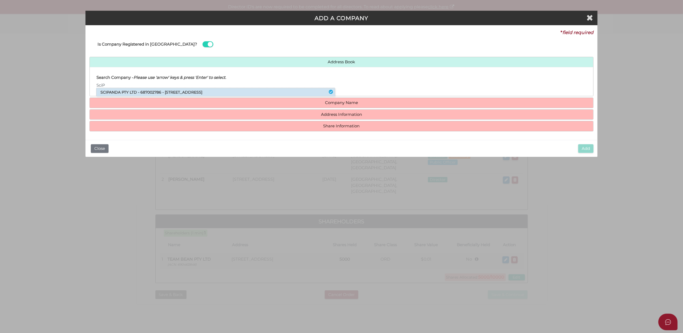
click at [115, 92] on li "SCIPANDA PTY LTD - 687002786 - 17 Merton Street, Caulfield North, VIC, 3161" at bounding box center [215, 92] width 238 height 8
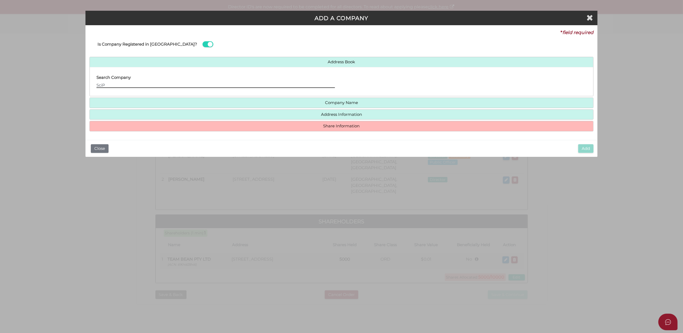
click at [114, 85] on input "SciP" at bounding box center [215, 85] width 238 height 6
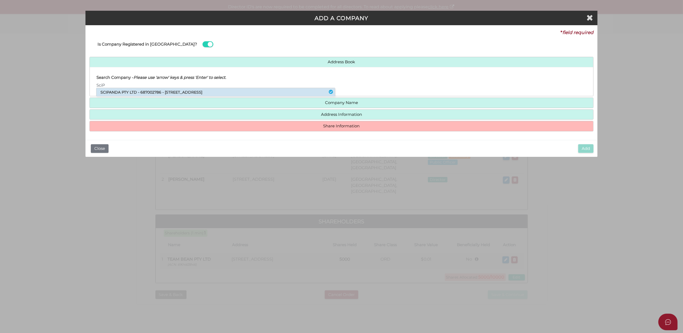
click at [112, 91] on li "SCIPANDA PTY LTD - 687002786 - 17 Merton Street, Caulfield North, VIC, 3161" at bounding box center [215, 92] width 238 height 8
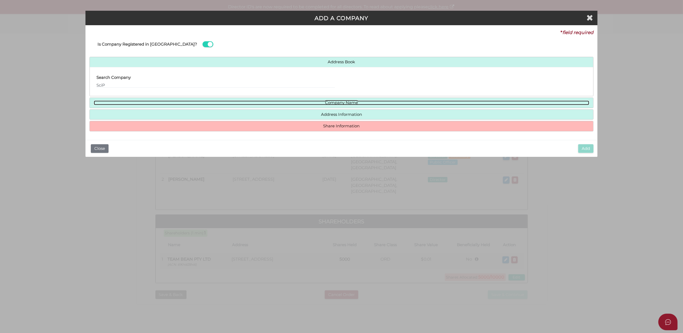
click at [329, 102] on link "Company Name" at bounding box center [341, 102] width 495 height 5
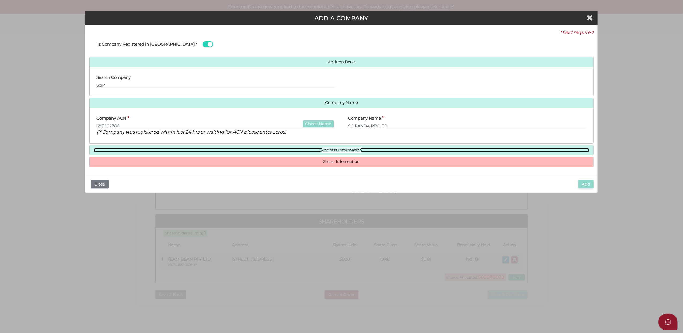
click at [327, 150] on link "Address Information" at bounding box center [341, 150] width 495 height 5
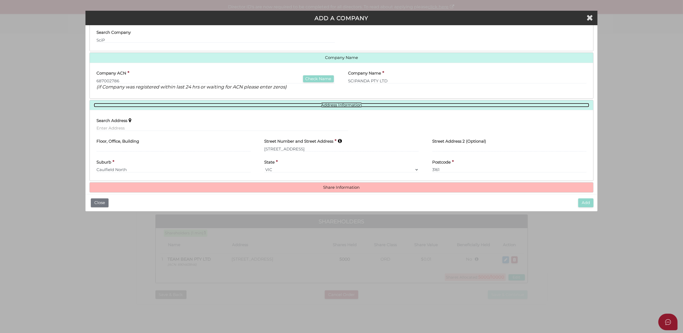
scroll to position [53, 0]
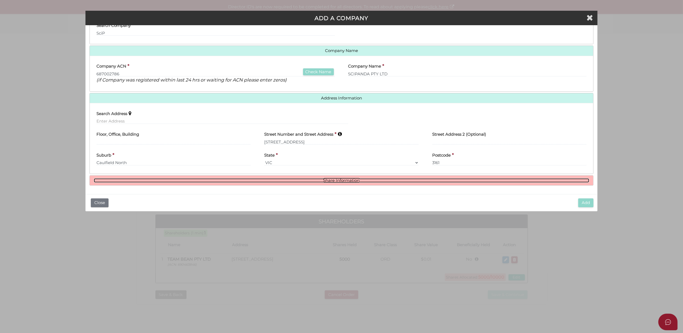
click at [330, 178] on link "Share Information" at bounding box center [341, 180] width 495 height 5
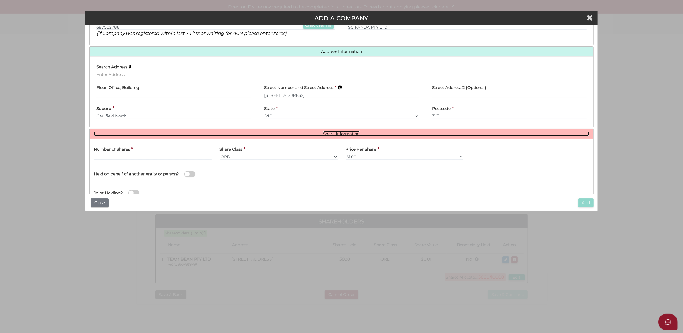
scroll to position [118, 0]
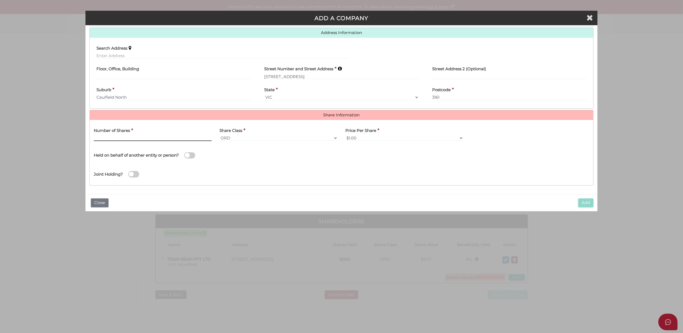
click at [107, 135] on input "text" at bounding box center [153, 138] width 118 height 6
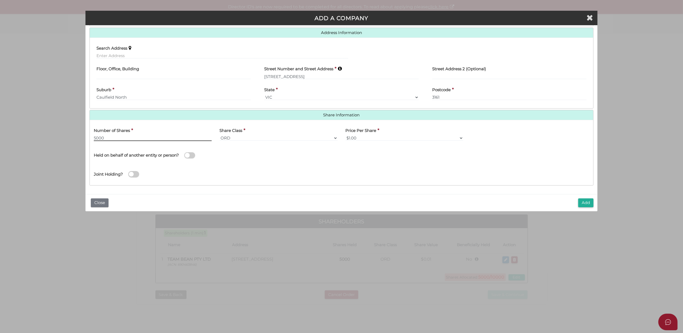
type input "5000"
click at [459, 137] on select "$1.00 $0.01 $0.001 $0.0001 $0.10 $0.50 $2.00 $5.00 $10.00 Other" at bounding box center [404, 138] width 118 height 6
select select "$0.01"
click at [345, 135] on select "$1.00 $0.01 $0.001 $0.0001 $0.10 $0.50 $2.00 $5.00 $10.00 Other" at bounding box center [404, 138] width 118 height 6
click at [187, 154] on span at bounding box center [189, 155] width 11 height 6
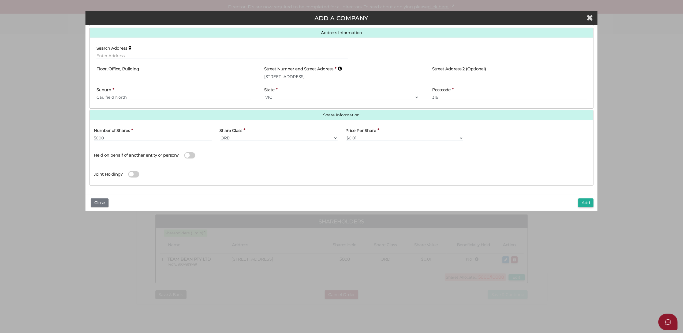
click at [0, 0] on input "checkbox" at bounding box center [0, 0] width 0 height 0
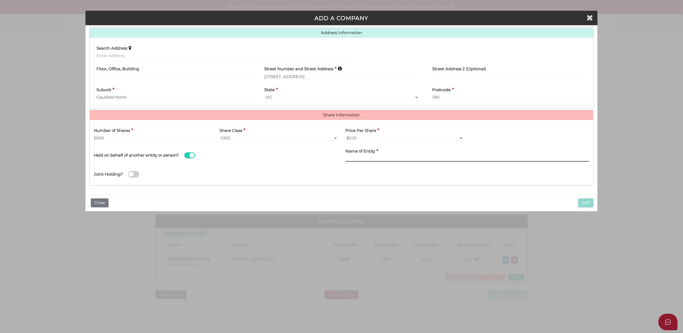
click at [359, 159] on input "text" at bounding box center [467, 159] width 244 height 6
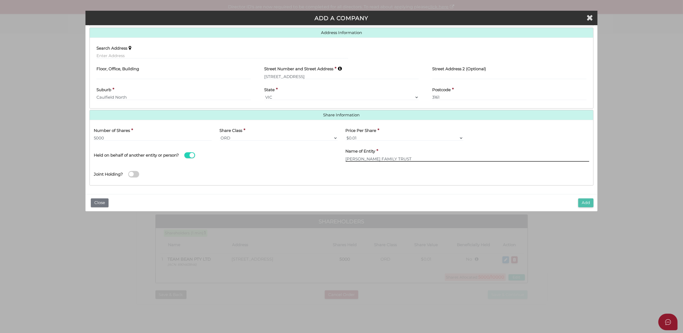
type input "RYAN HENDLER FAMILY TRUST"
click at [584, 202] on button "Add" at bounding box center [585, 202] width 15 height 9
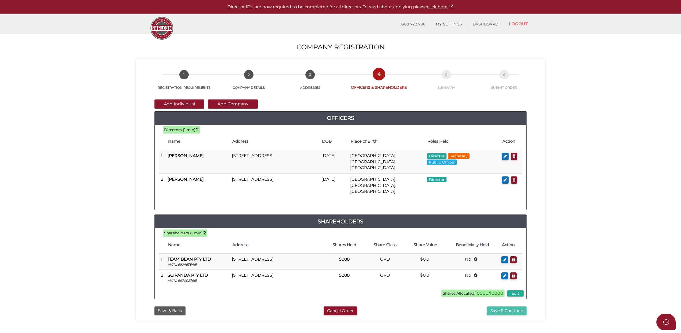
click at [505, 306] on button "Save & Continue" at bounding box center [507, 310] width 40 height 9
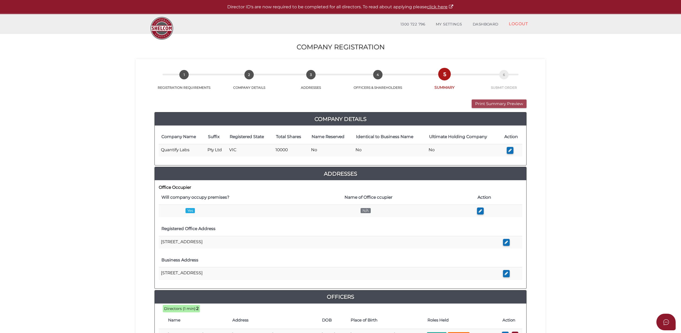
click at [492, 102] on button "Print Summary Preview" at bounding box center [499, 103] width 55 height 9
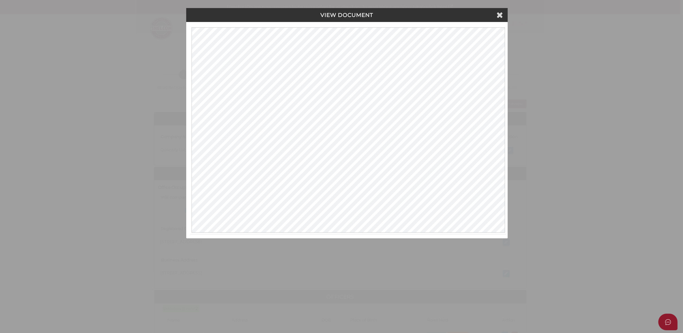
click at [568, 128] on div "VIEW DOCUMENT Please click here to view this document in a new tab." at bounding box center [341, 166] width 683 height 333
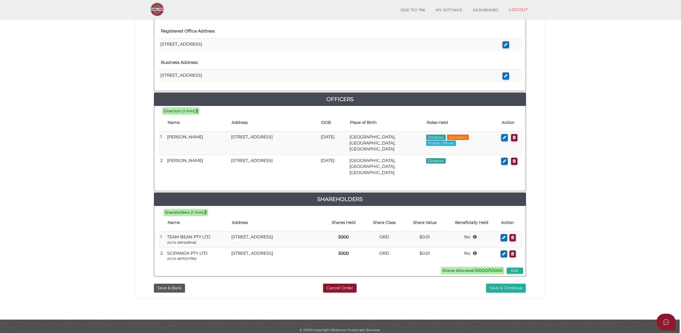
scroll to position [179, 0]
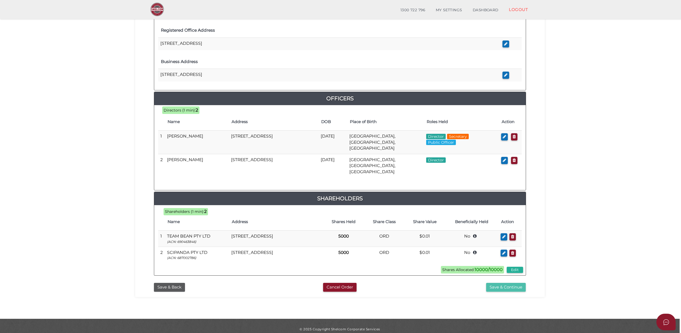
click at [510, 282] on button "Save & Continue" at bounding box center [506, 286] width 40 height 9
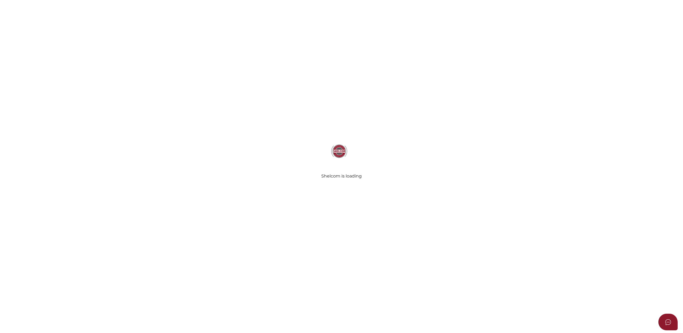
select select "Comb Binding"
radio input "true"
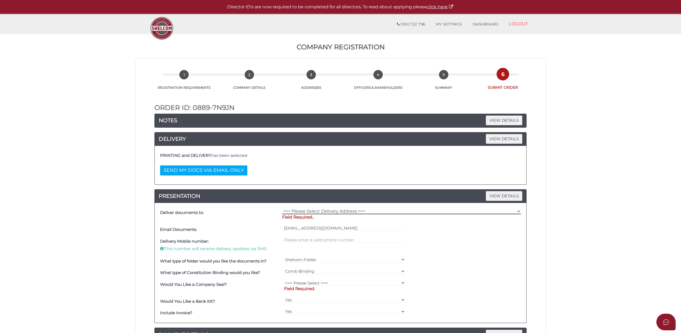
drag, startPoint x: 375, startPoint y: 211, endPoint x: 371, endPoint y: 210, distance: 4.1
click at [375, 211] on select "=== Please Select Delivery Address === (User Address - [PERSON_NAME]) KCL Law […" at bounding box center [401, 211] width 239 height 6
select select "0"
click at [282, 209] on select "=== Please Select Delivery Address === (User Address - [PERSON_NAME]) KCL Law […" at bounding box center [401, 211] width 239 height 6
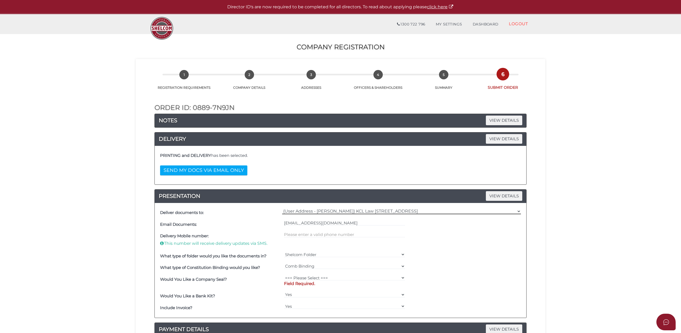
scroll to position [36, 0]
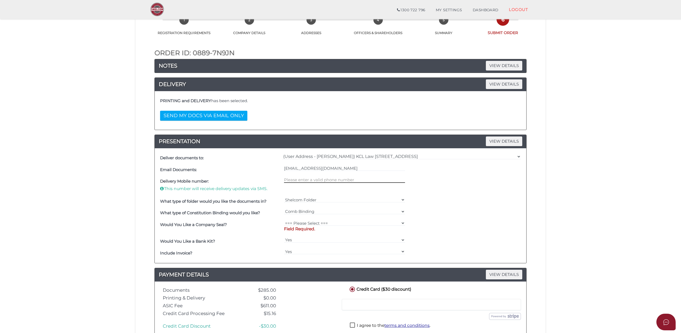
click at [293, 180] on input "text" at bounding box center [344, 180] width 121 height 6
click at [402, 222] on select "=== Please Select === Fold Seal $50 No Seal" at bounding box center [344, 223] width 121 height 6
select select "0"
click at [284, 221] on select "=== Please Select === Fold Seal $50 No Seal" at bounding box center [344, 223] width 121 height 6
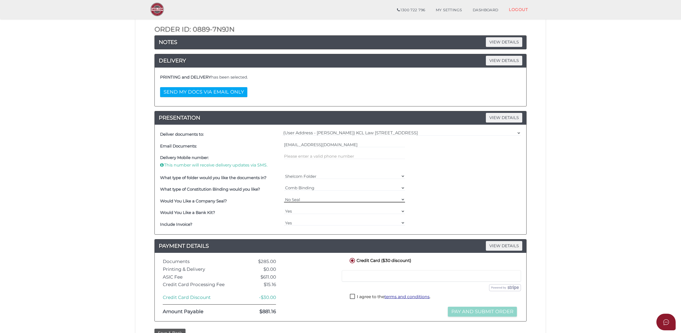
scroll to position [71, 0]
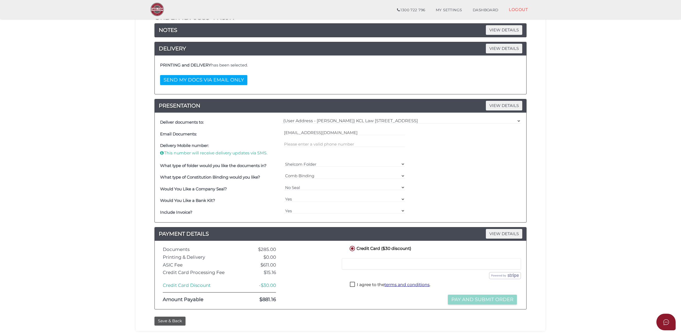
click at [353, 285] on label "I agree to the terms and conditions ." at bounding box center [390, 284] width 81 height 7
checkbox input "true"
click at [468, 301] on button "Pay and Submit Order" at bounding box center [482, 299] width 69 height 10
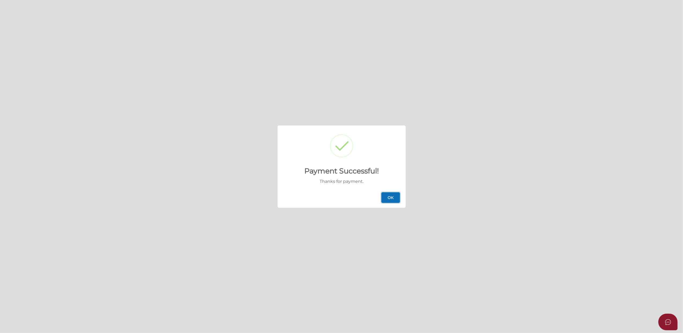
click at [388, 195] on button "OK" at bounding box center [390, 197] width 19 height 11
